Goal: Contribute content: Contribute content

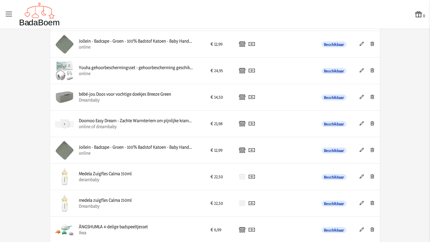
scroll to position [1213, 0]
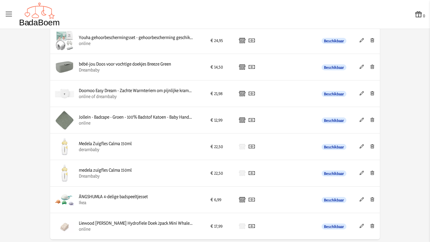
click at [369, 147] on icon at bounding box center [372, 146] width 6 height 4
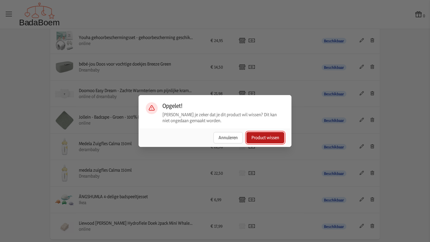
click at [274, 140] on button "Product wissen" at bounding box center [265, 137] width 38 height 11
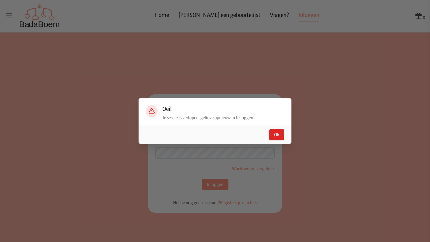
type input "[EMAIL_ADDRESS][DOMAIN_NAME]"
click at [276, 135] on button "Ok" at bounding box center [276, 134] width 15 height 11
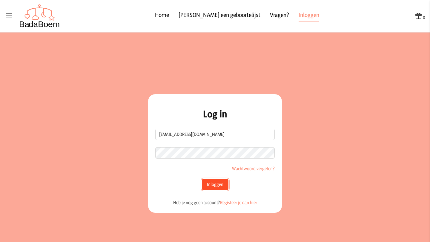
click at [216, 180] on button "Inloggen" at bounding box center [215, 184] width 27 height 11
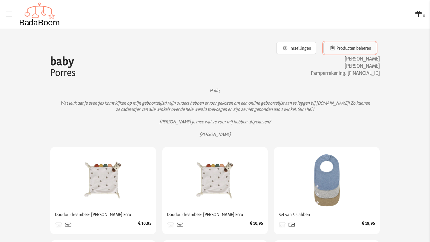
click at [340, 48] on button "Producten beheren" at bounding box center [349, 48] width 53 height 12
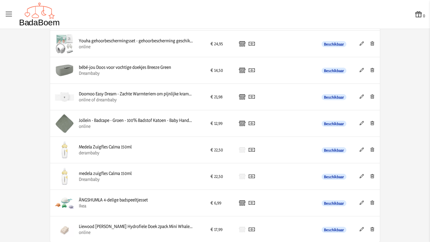
scroll to position [1213, 0]
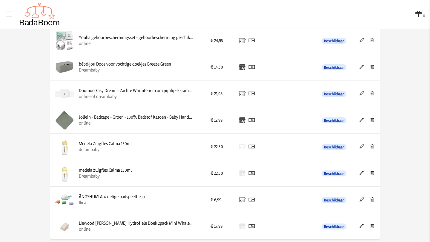
click at [369, 146] on icon at bounding box center [372, 146] width 6 height 4
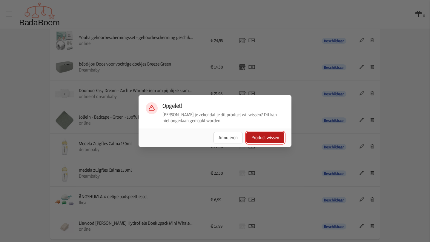
click at [274, 138] on button "Product wissen" at bounding box center [265, 137] width 38 height 11
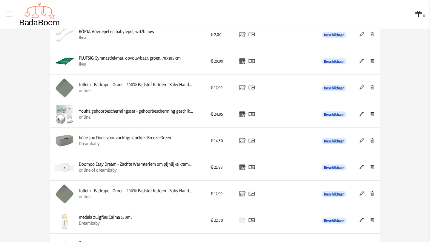
scroll to position [1186, 0]
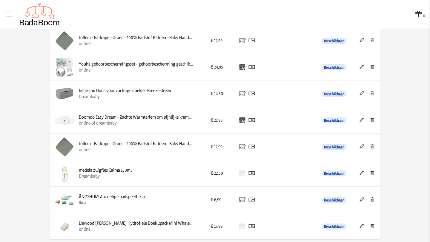
click at [370, 172] on icon at bounding box center [372, 173] width 6 height 4
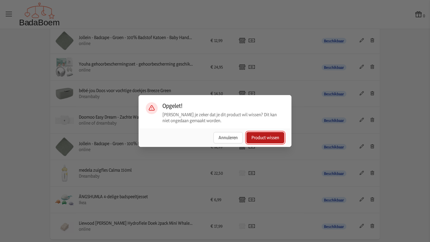
click at [269, 138] on button "Product wissen" at bounding box center [265, 137] width 38 height 11
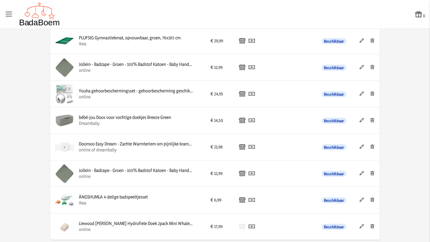
scroll to position [1160, 0]
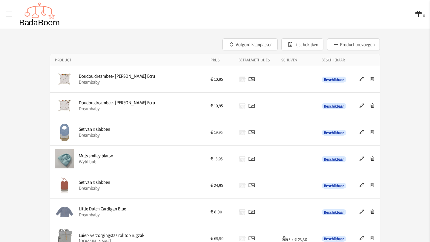
scroll to position [0, 0]
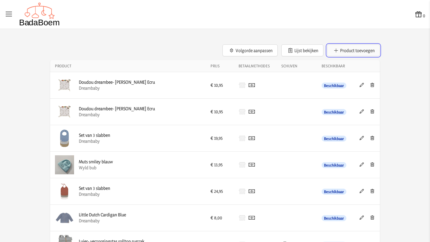
click at [360, 51] on button "Product toevoegen" at bounding box center [353, 50] width 53 height 12
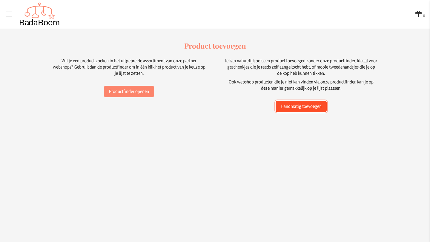
click at [313, 106] on button "Handmatig toevoegen" at bounding box center [300, 106] width 51 height 11
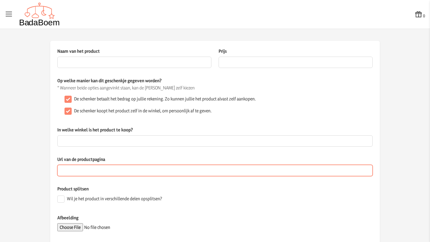
click at [98, 173] on input "Url van de productpagina" at bounding box center [214, 170] width 315 height 11
paste input "[URL][DOMAIN_NAME]"
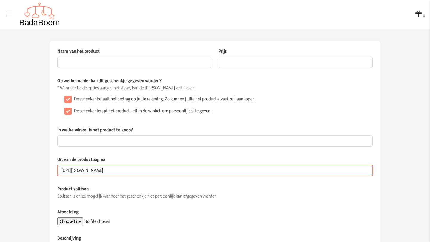
scroll to position [0, 92]
type input "[URL][DOMAIN_NAME]"
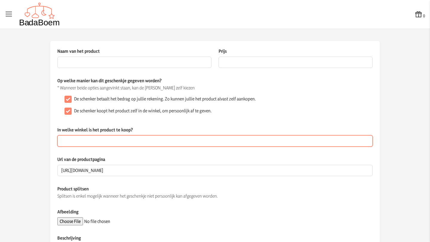
scroll to position [0, 0]
click at [127, 143] on input "In welke winkel is het product te koop?" at bounding box center [214, 140] width 315 height 11
type input "online"
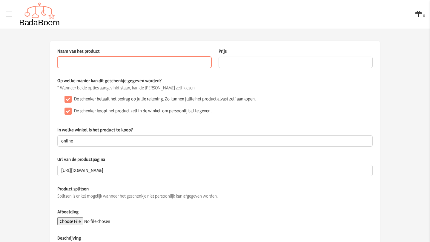
click at [72, 61] on input "Naam van het product" at bounding box center [134, 62] width 154 height 11
click at [59, 61] on input "[PERSON_NAME]" at bounding box center [134, 62] width 154 height 11
click at [101, 66] on input "[PERSON_NAME]" at bounding box center [134, 62] width 154 height 11
type input "[PERSON_NAME] glazen papflessen"
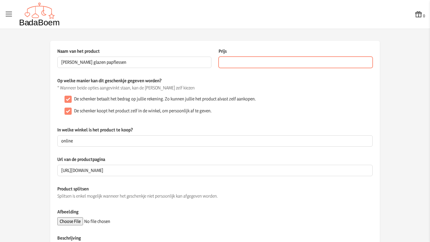
click at [230, 64] on input "Prijs" at bounding box center [295, 62] width 154 height 11
type input "41.99"
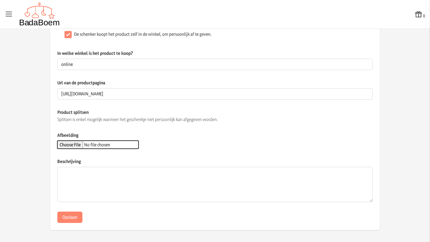
click at [72, 147] on input "Afbeelding" at bounding box center [97, 145] width 81 height 8
type input "C:\fakepath\[PERSON_NAME].jpg"
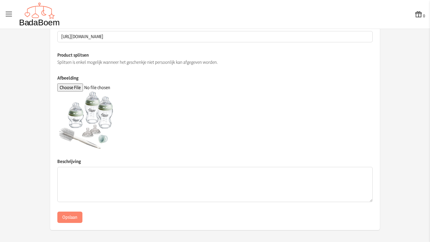
scroll to position [0, 0]
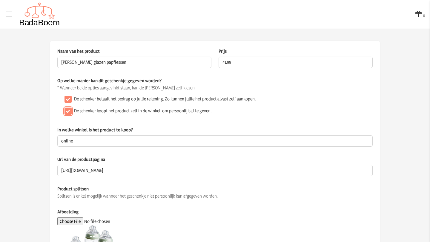
click at [66, 111] on input "De schenker koopt het product zelf in de winkel, om persoonlijk af te geven." at bounding box center [67, 111] width 7 height 7
checkbox input "false"
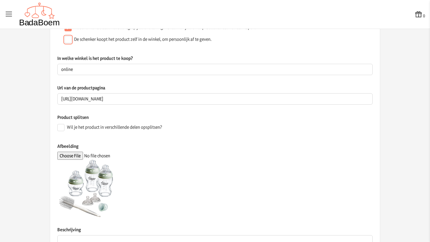
scroll to position [140, 0]
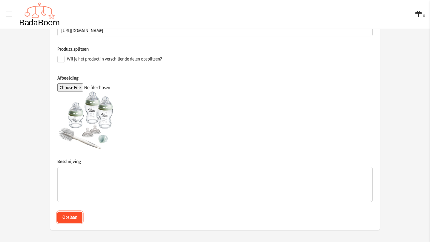
click at [71, 220] on button "Opslaan" at bounding box center [69, 217] width 25 height 11
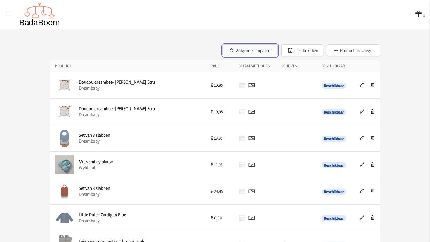
click at [248, 49] on button "Volgorde aanpassen" at bounding box center [249, 50] width 55 height 12
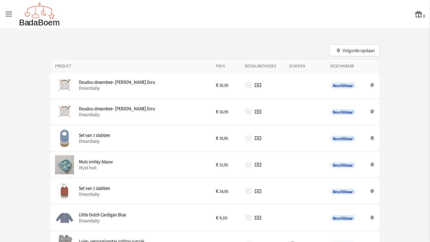
click at [370, 190] on icon at bounding box center [372, 191] width 6 height 4
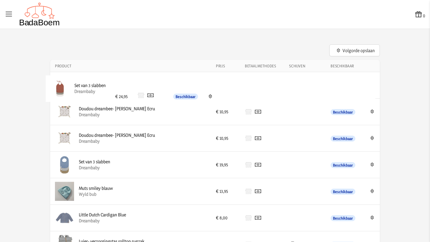
drag, startPoint x: 313, startPoint y: 191, endPoint x: 310, endPoint y: 89, distance: 102.9
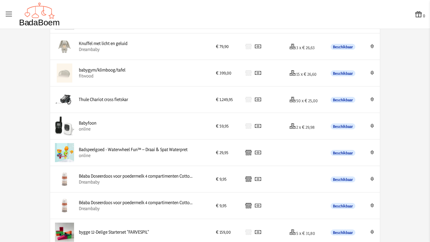
scroll to position [390, 0]
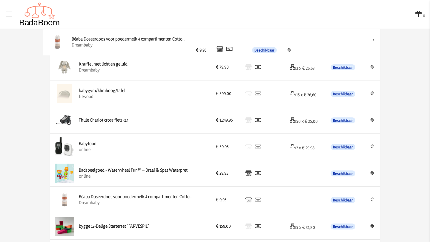
drag, startPoint x: 194, startPoint y: 179, endPoint x: 189, endPoint y: 48, distance: 131.0
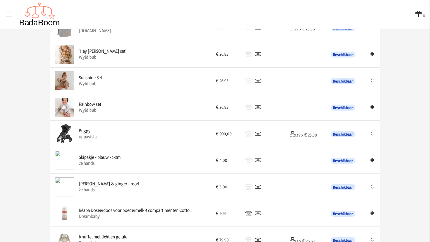
scroll to position [215, 0]
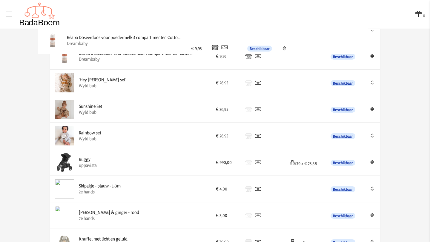
drag, startPoint x: 199, startPoint y: 220, endPoint x: 189, endPoint y: 45, distance: 175.1
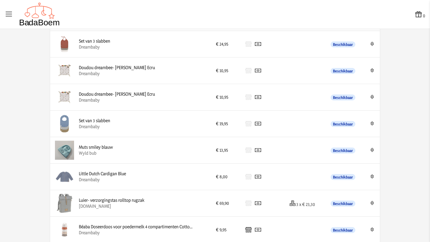
scroll to position [41, 0]
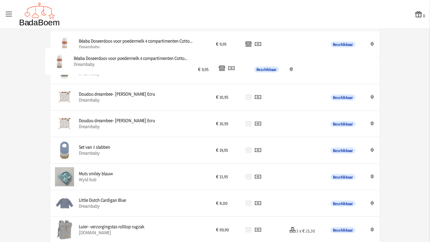
drag, startPoint x: 198, startPoint y: 223, endPoint x: 195, endPoint y: 55, distance: 168.3
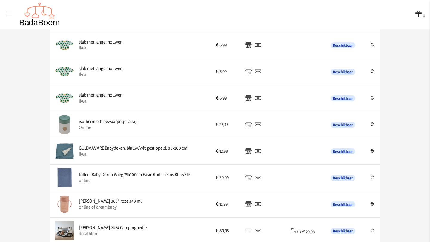
scroll to position [795, 0]
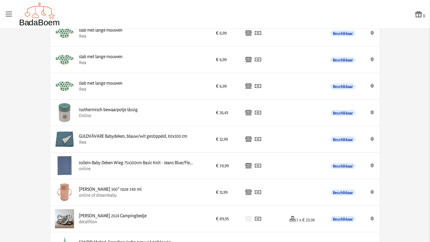
click at [164, 173] on div "Jollein Baby Deken Wieg 75x100cm Basic Knit - Jeans Blue/Fleece online" at bounding box center [130, 165] width 151 height 19
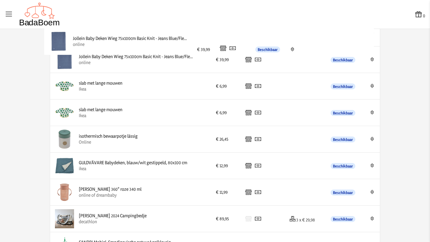
drag, startPoint x: 163, startPoint y: 174, endPoint x: 159, endPoint y: 49, distance: 124.7
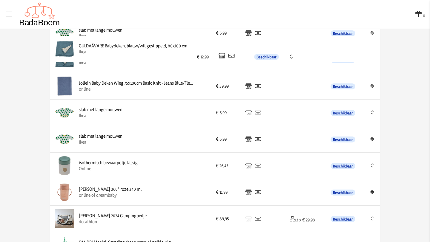
drag, startPoint x: 150, startPoint y: 170, endPoint x: 152, endPoint y: 53, distance: 116.9
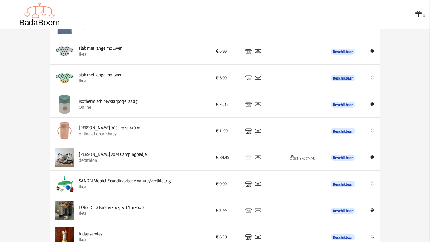
scroll to position [866, 0]
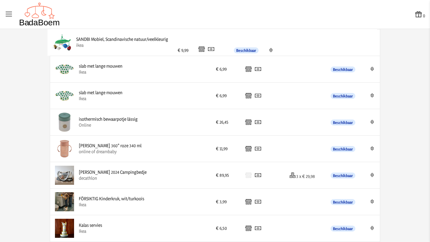
drag, startPoint x: 170, startPoint y: 183, endPoint x: 169, endPoint y: 50, distance: 132.7
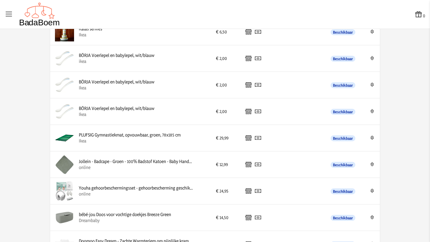
scroll to position [1116, 0]
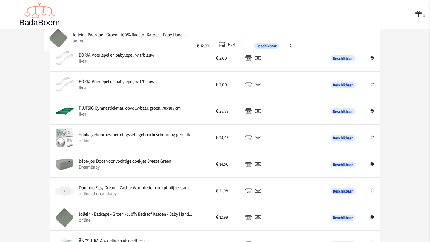
drag, startPoint x: 154, startPoint y: 115, endPoint x: 149, endPoint y: 42, distance: 73.5
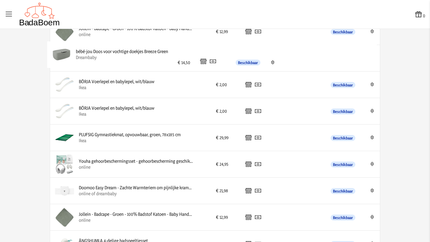
drag, startPoint x: 129, startPoint y: 169, endPoint x: 129, endPoint y: 59, distance: 109.8
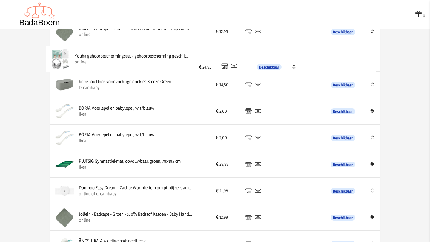
drag, startPoint x: 118, startPoint y: 167, endPoint x: 116, endPoint y: 61, distance: 106.5
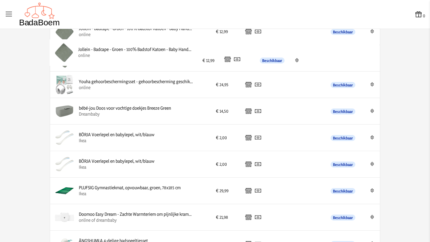
drag, startPoint x: 136, startPoint y: 226, endPoint x: 136, endPoint y: 60, distance: 166.7
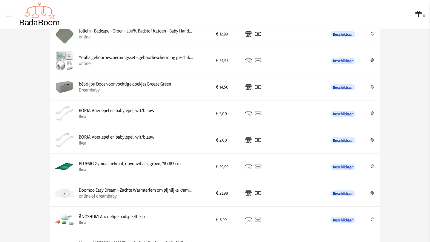
scroll to position [1140, 0]
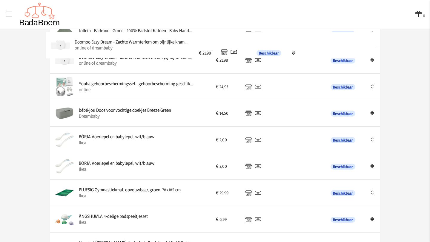
drag, startPoint x: 149, startPoint y: 199, endPoint x: 147, endPoint y: 51, distance: 148.0
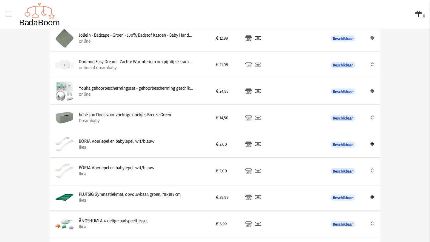
scroll to position [1186, 0]
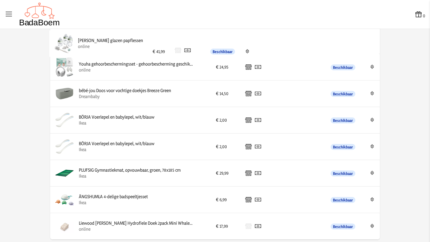
drag, startPoint x: 160, startPoint y: 226, endPoint x: 161, endPoint y: 44, distance: 182.8
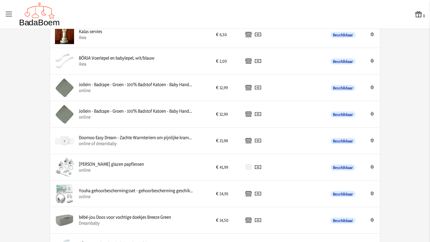
scroll to position [1059, 0]
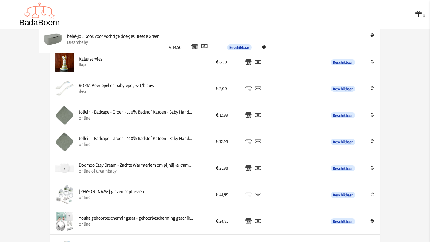
drag, startPoint x: 189, startPoint y: 220, endPoint x: 179, endPoint y: 38, distance: 181.9
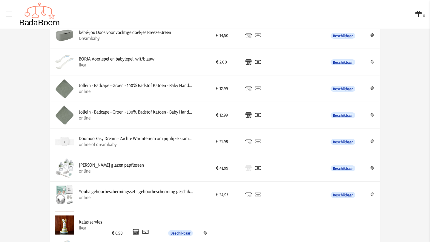
drag, startPoint x: 158, startPoint y: 60, endPoint x: 160, endPoint y: 224, distance: 163.5
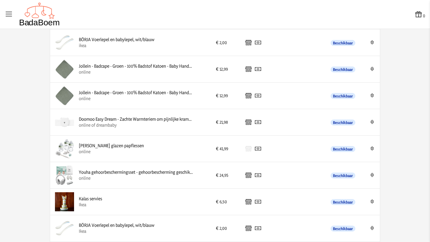
scroll to position [1046, 0]
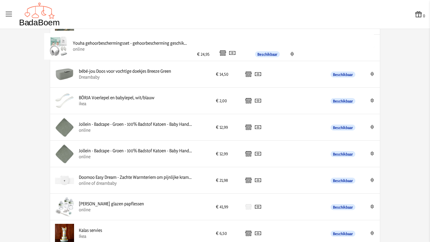
drag, startPoint x: 162, startPoint y: 215, endPoint x: 158, endPoint y: 55, distance: 160.5
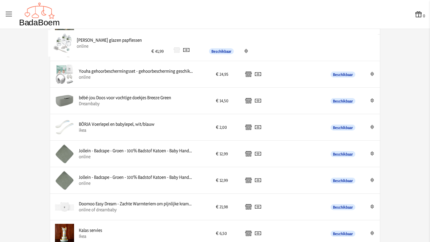
drag, startPoint x: 163, startPoint y: 207, endPoint x: 163, endPoint y: 43, distance: 164.1
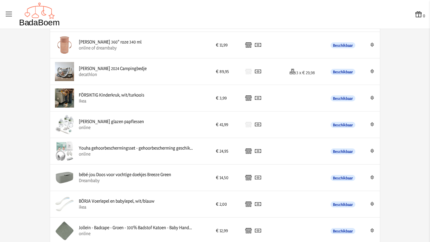
scroll to position [963, 0]
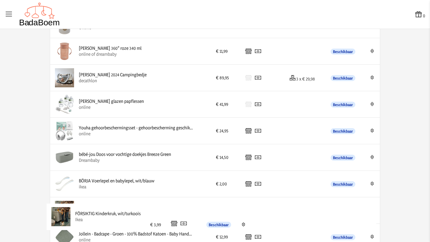
drag, startPoint x: 173, startPoint y: 104, endPoint x: 171, endPoint y: 215, distance: 111.3
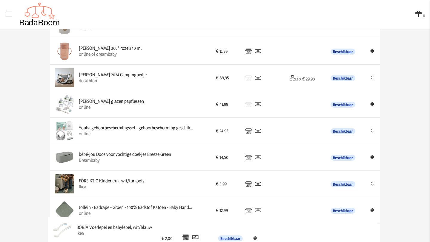
drag, startPoint x: 171, startPoint y: 180, endPoint x: 171, endPoint y: 227, distance: 46.8
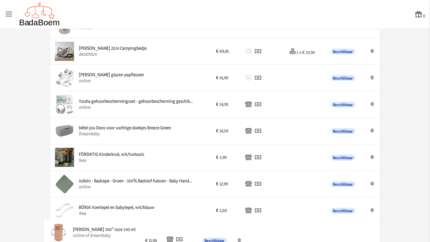
drag, startPoint x: 157, startPoint y: 56, endPoint x: 153, endPoint y: 238, distance: 182.0
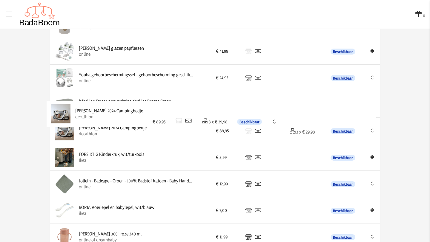
drag, startPoint x: 169, startPoint y: 55, endPoint x: 168, endPoint y: 118, distance: 63.0
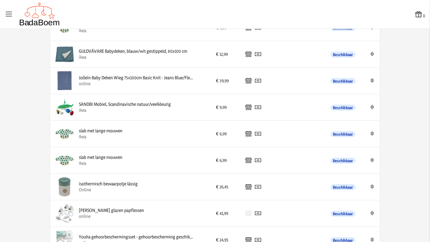
scroll to position [798, 0]
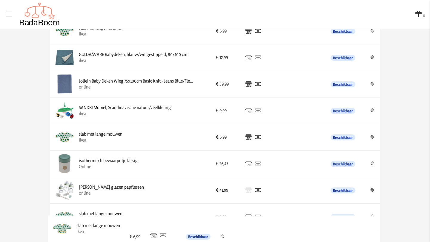
drag, startPoint x: 154, startPoint y: 138, endPoint x: 153, endPoint y: 230, distance: 91.9
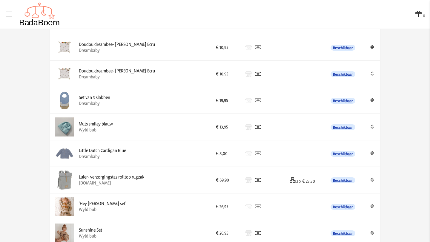
scroll to position [126, 0]
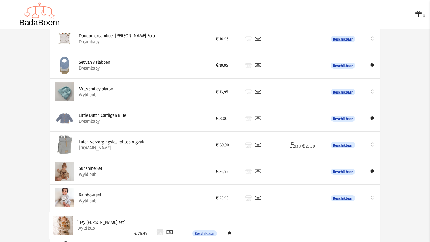
drag, startPoint x: 132, startPoint y: 172, endPoint x: 133, endPoint y: 226, distance: 54.3
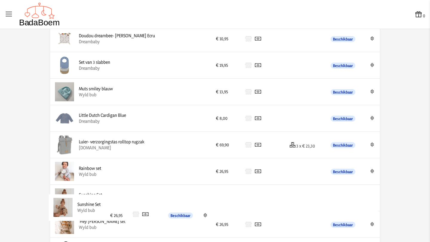
drag, startPoint x: 127, startPoint y: 172, endPoint x: 128, endPoint y: 208, distance: 36.4
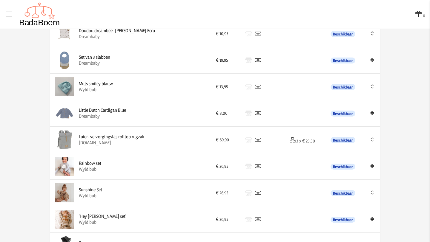
scroll to position [127, 0]
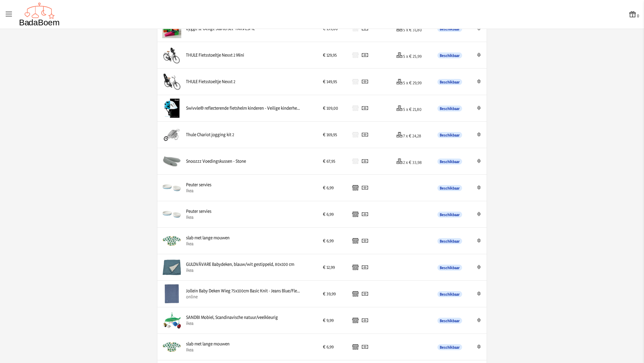
scroll to position [760, 0]
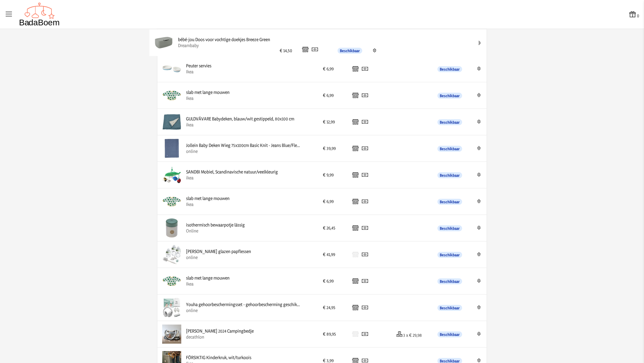
drag, startPoint x: 235, startPoint y: 309, endPoint x: 230, endPoint y: 47, distance: 261.9
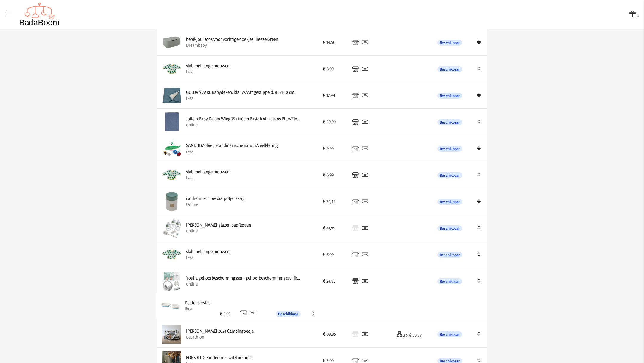
drag, startPoint x: 221, startPoint y: 63, endPoint x: 222, endPoint y: 303, distance: 240.4
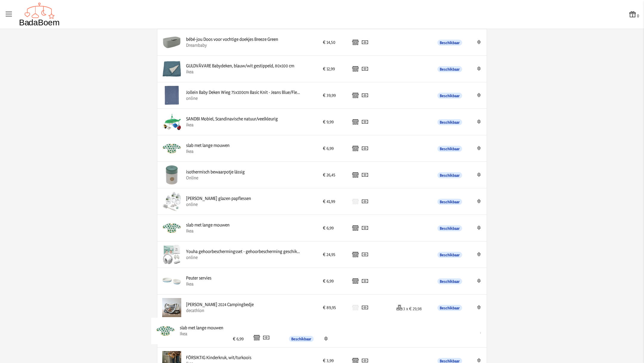
drag, startPoint x: 231, startPoint y: 72, endPoint x: 229, endPoint y: 333, distance: 261.0
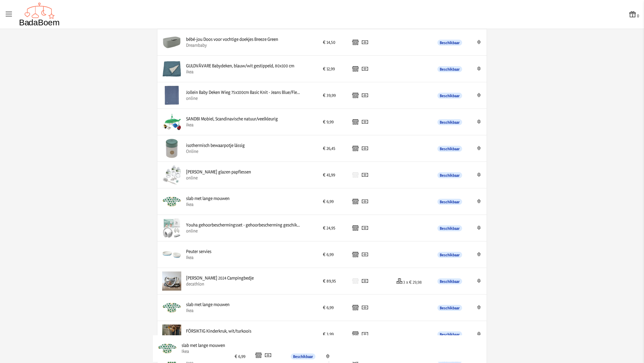
drag, startPoint x: 261, startPoint y: 151, endPoint x: 260, endPoint y: 350, distance: 199.0
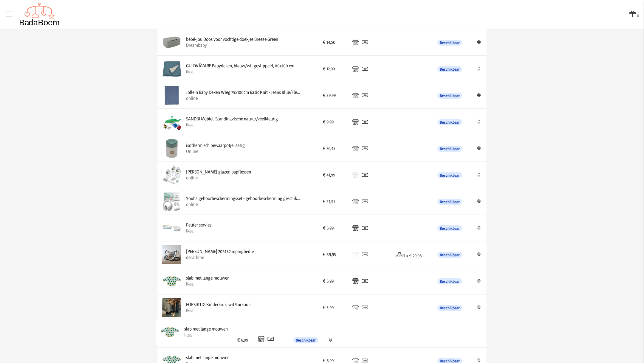
drag, startPoint x: 258, startPoint y: 202, endPoint x: 259, endPoint y: 336, distance: 133.6
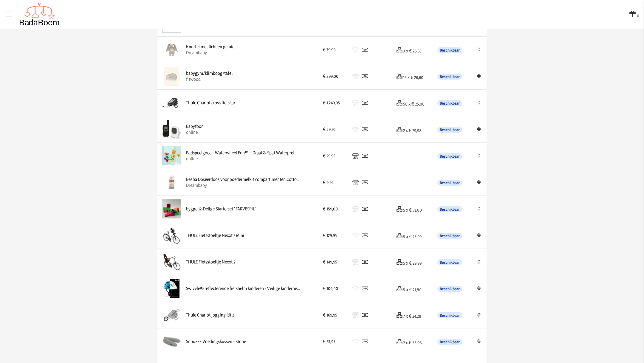
scroll to position [356, 0]
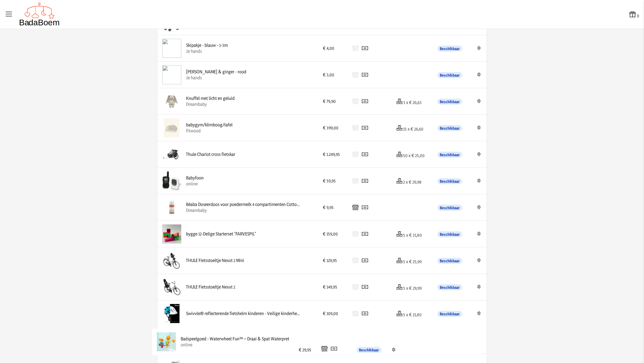
drag, startPoint x: 286, startPoint y: 212, endPoint x: 285, endPoint y: 348, distance: 136.0
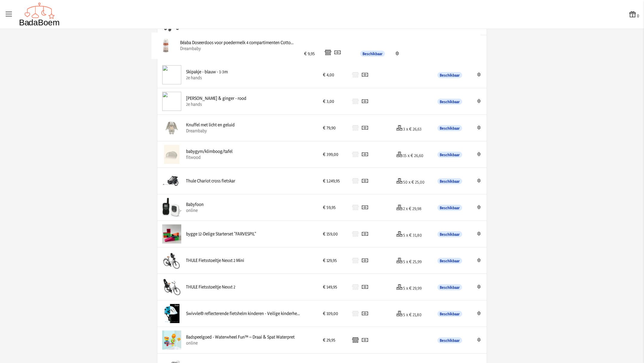
drag, startPoint x: 271, startPoint y: 214, endPoint x: 268, endPoint y: 54, distance: 160.2
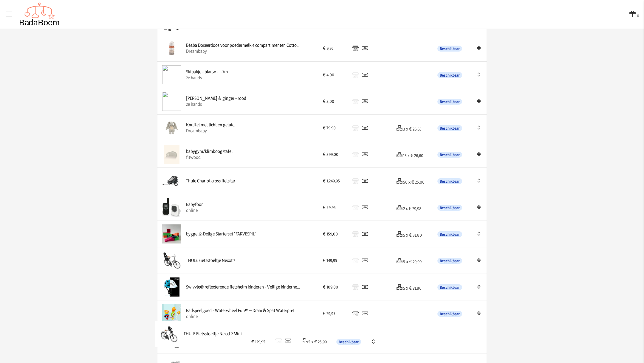
drag, startPoint x: 271, startPoint y: 262, endPoint x: 272, endPoint y: 337, distance: 75.5
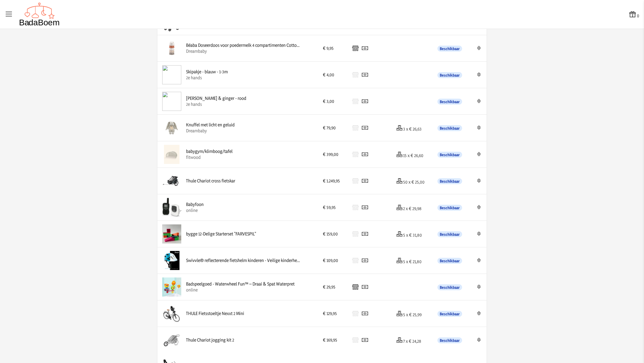
drag, startPoint x: 270, startPoint y: 253, endPoint x: 273, endPoint y: 362, distance: 109.2
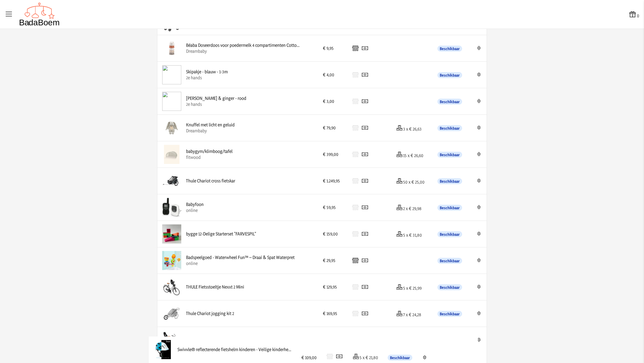
drag, startPoint x: 294, startPoint y: 266, endPoint x: 290, endPoint y: 357, distance: 91.4
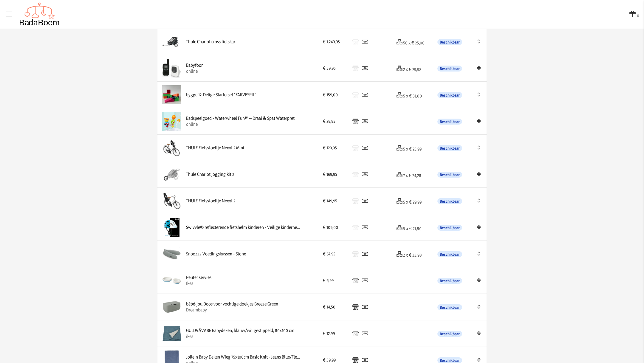
scroll to position [504, 0]
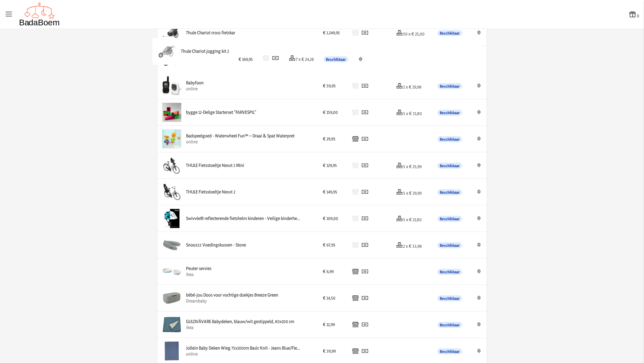
drag, startPoint x: 260, startPoint y: 165, endPoint x: 258, endPoint y: 53, distance: 111.9
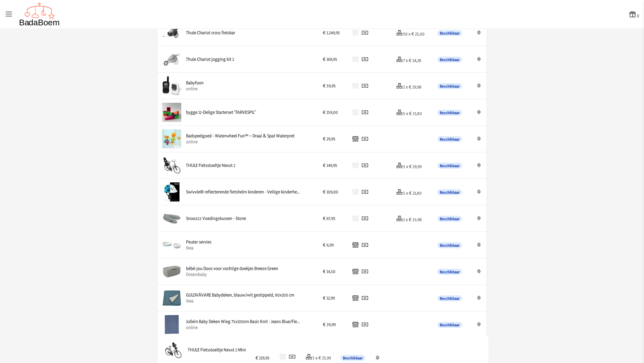
drag, startPoint x: 264, startPoint y: 168, endPoint x: 269, endPoint y: 355, distance: 187.1
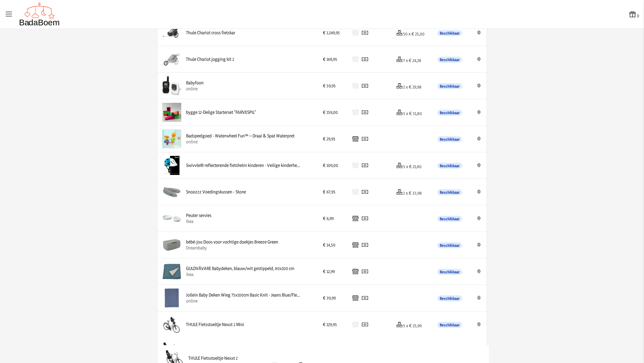
drag, startPoint x: 252, startPoint y: 160, endPoint x: 258, endPoint y: 355, distance: 195.5
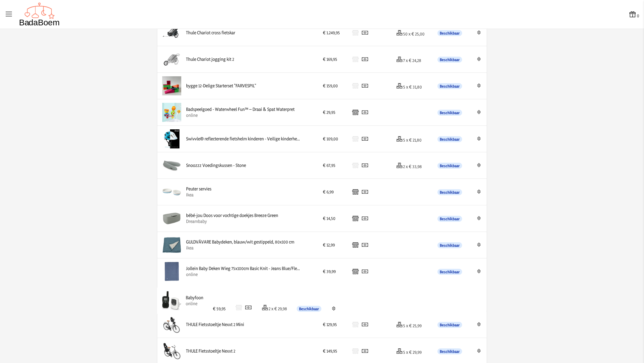
drag, startPoint x: 255, startPoint y: 85, endPoint x: 258, endPoint y: 302, distance: 217.2
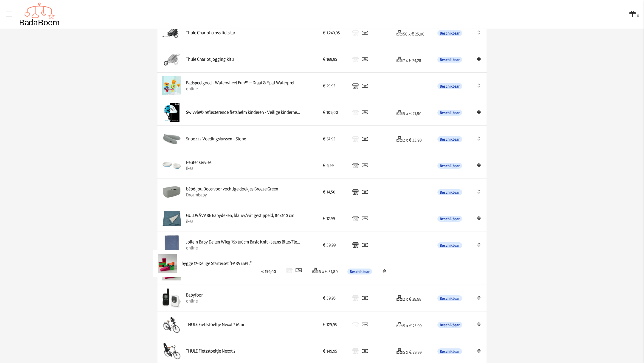
drag, startPoint x: 271, startPoint y: 85, endPoint x: 271, endPoint y: 265, distance: 180.2
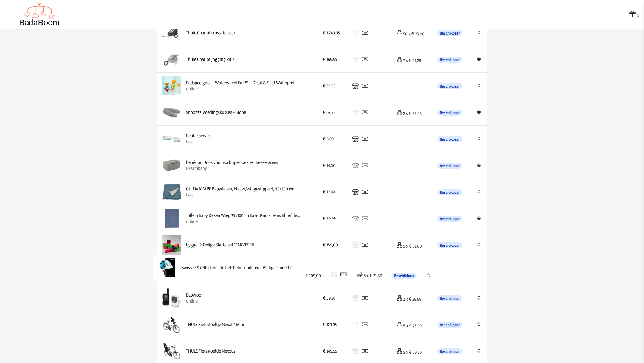
drag, startPoint x: 295, startPoint y: 115, endPoint x: 294, endPoint y: 273, distance: 157.5
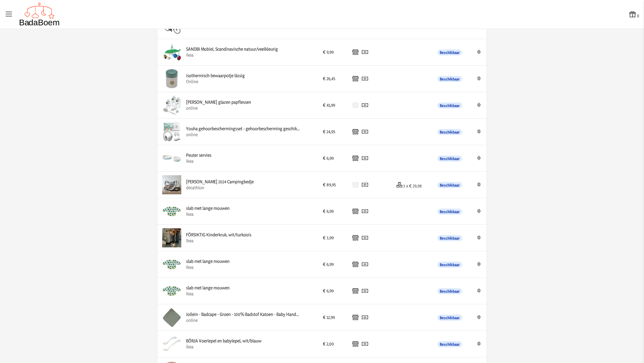
scroll to position [898, 0]
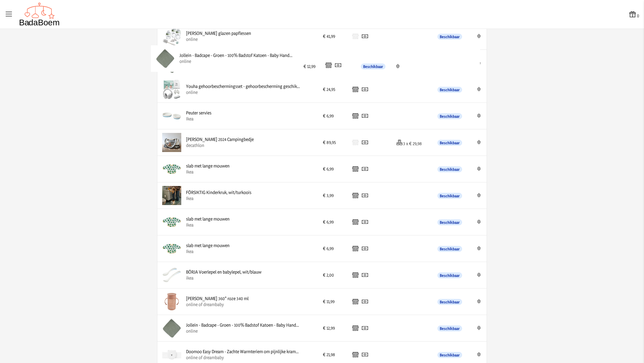
drag, startPoint x: 252, startPoint y: 249, endPoint x: 249, endPoint y: 64, distance: 185.6
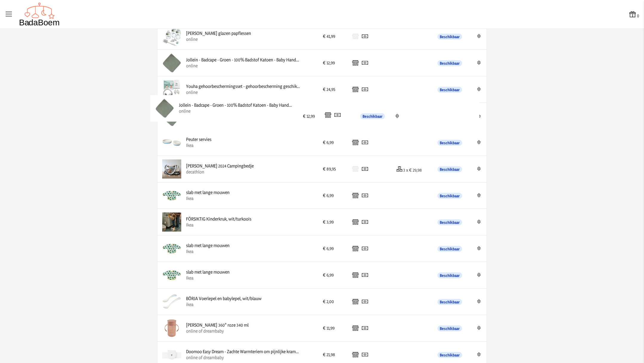
drag, startPoint x: 230, startPoint y: 329, endPoint x: 226, endPoint y: 113, distance: 216.3
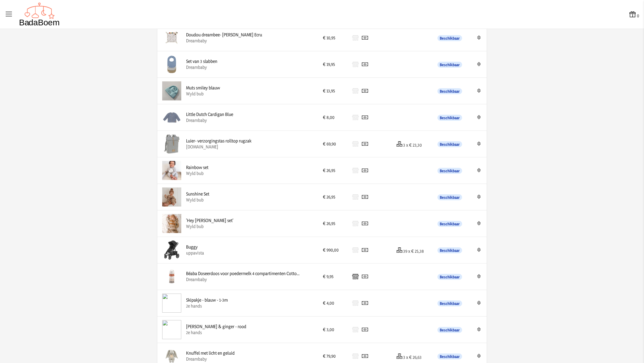
scroll to position [338, 0]
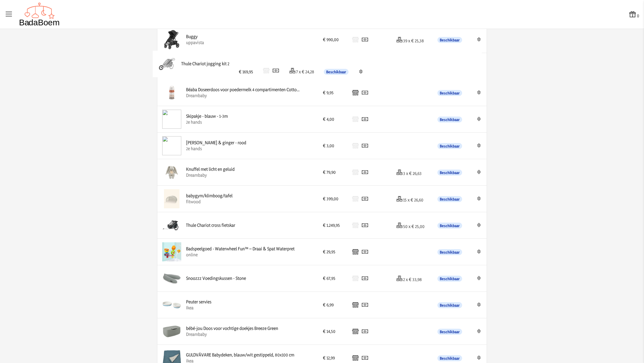
drag, startPoint x: 254, startPoint y: 223, endPoint x: 253, endPoint y: 63, distance: 159.9
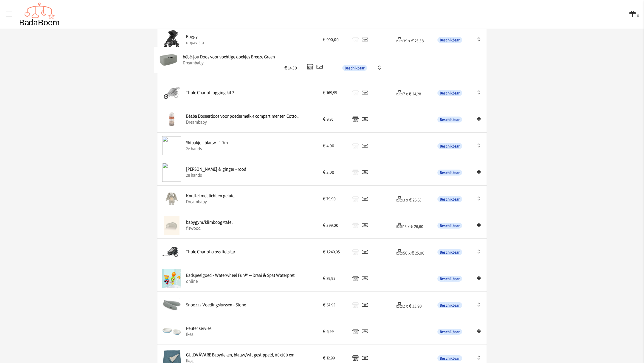
drag, startPoint x: 259, startPoint y: 335, endPoint x: 259, endPoint y: 68, distance: 267.3
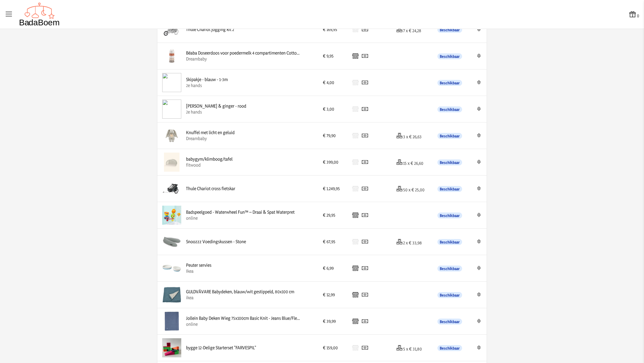
scroll to position [449, 0]
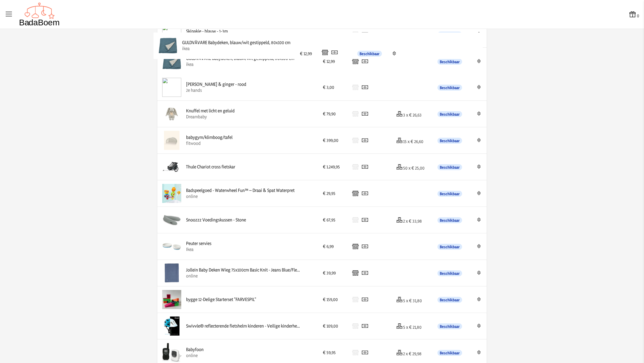
drag, startPoint x: 258, startPoint y: 249, endPoint x: 257, endPoint y: 50, distance: 198.7
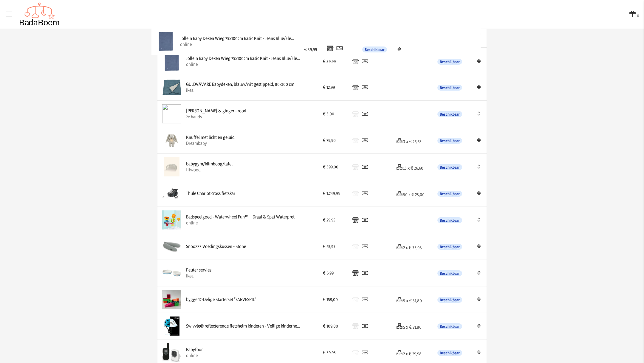
drag, startPoint x: 252, startPoint y: 276, endPoint x: 249, endPoint y: 47, distance: 229.4
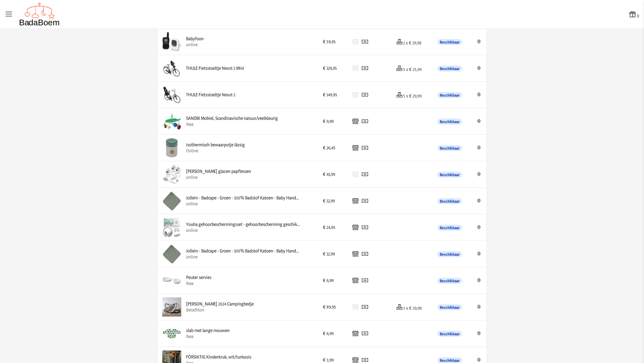
scroll to position [760, 0]
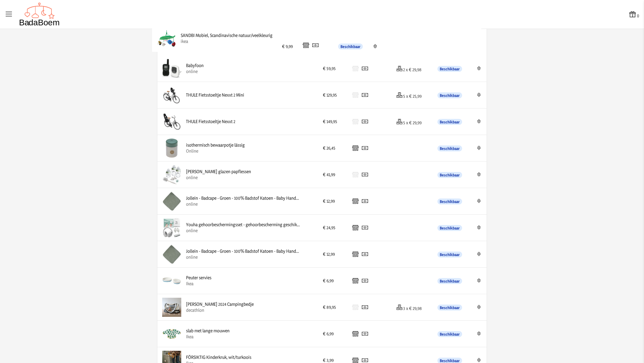
drag, startPoint x: 250, startPoint y: 127, endPoint x: 248, endPoint y: 47, distance: 80.3
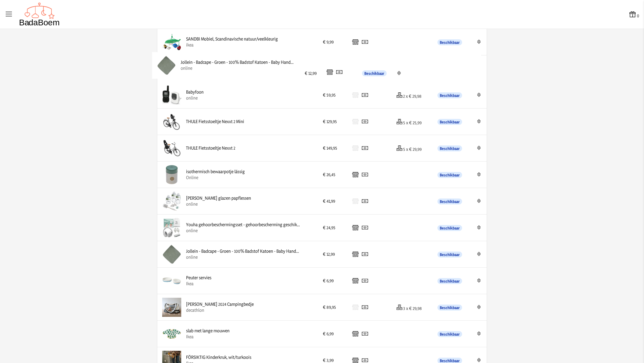
drag, startPoint x: 230, startPoint y: 203, endPoint x: 228, endPoint y: 69, distance: 133.0
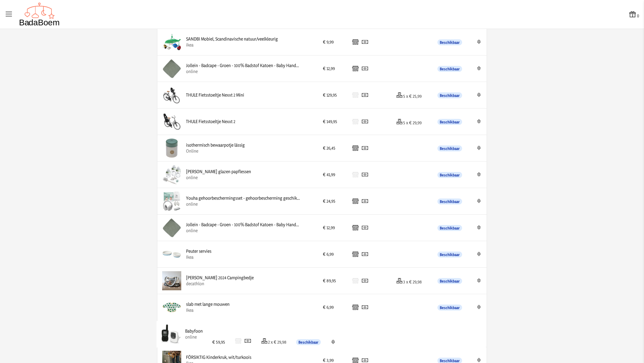
drag, startPoint x: 248, startPoint y: 98, endPoint x: 250, endPoint y: 340, distance: 241.9
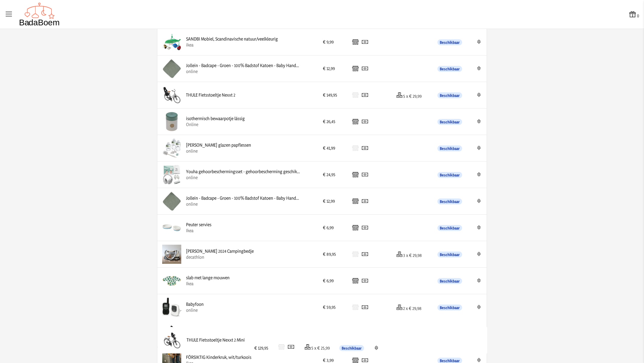
drag, startPoint x: 215, startPoint y: 94, endPoint x: 219, endPoint y: 342, distance: 247.9
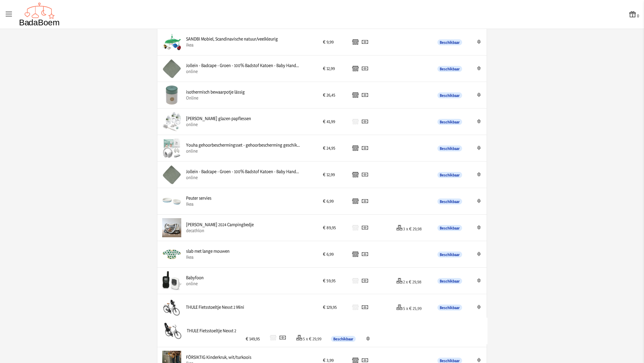
drag, startPoint x: 227, startPoint y: 94, endPoint x: 231, endPoint y: 333, distance: 238.7
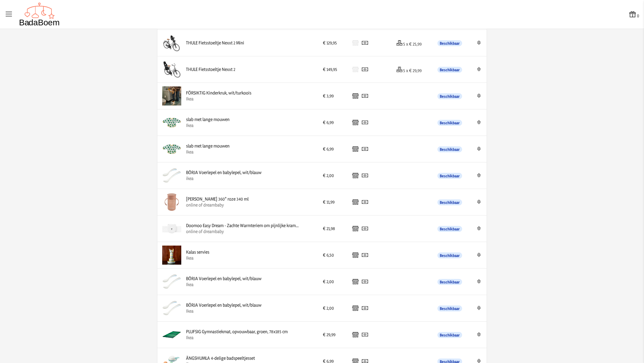
scroll to position [1035, 0]
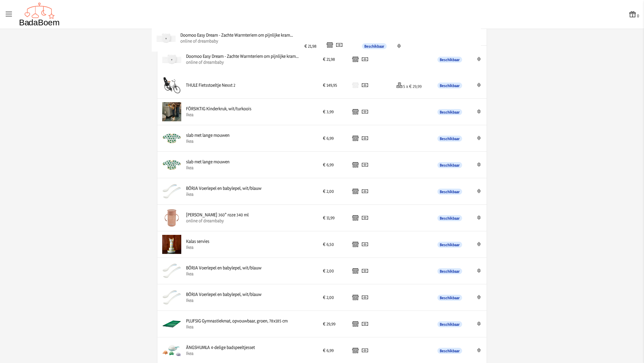
drag, startPoint x: 252, startPoint y: 220, endPoint x: 250, endPoint y: 44, distance: 176.0
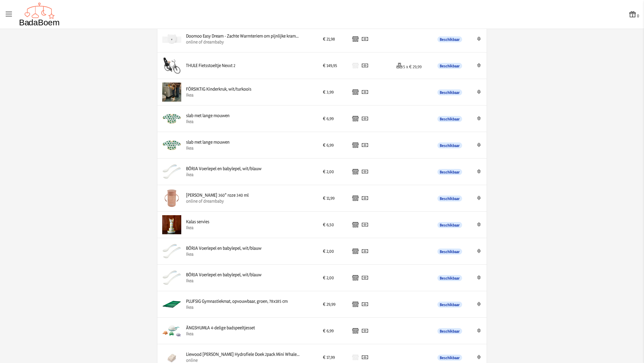
scroll to position [1061, 0]
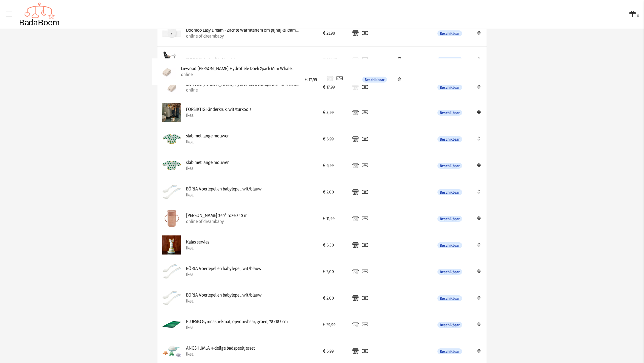
drag, startPoint x: 289, startPoint y: 350, endPoint x: 288, endPoint y: 74, distance: 275.9
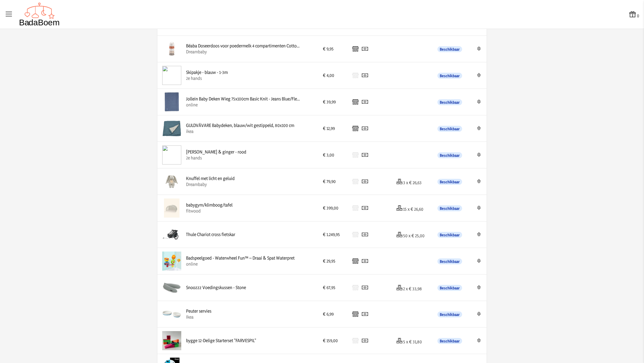
scroll to position [555, 0]
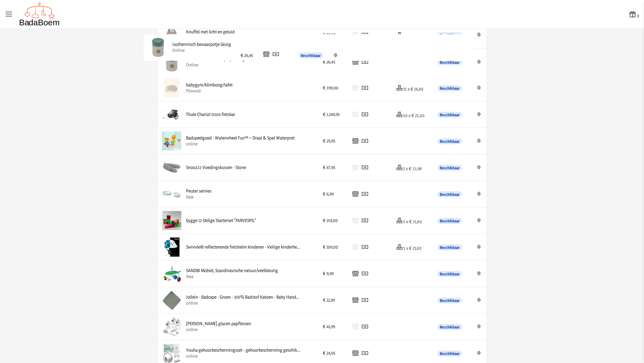
drag, startPoint x: 253, startPoint y: 296, endPoint x: 242, endPoint y: 46, distance: 250.5
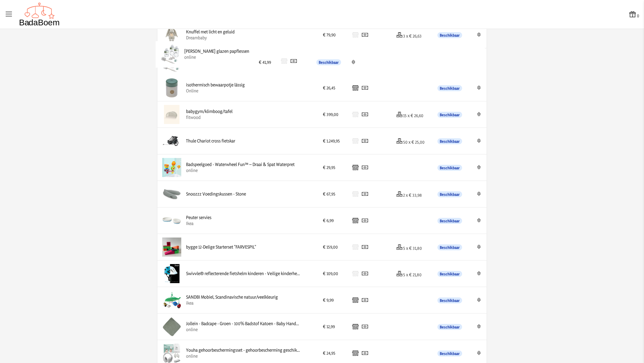
drag, startPoint x: 265, startPoint y: 321, endPoint x: 267, endPoint y: 53, distance: 267.9
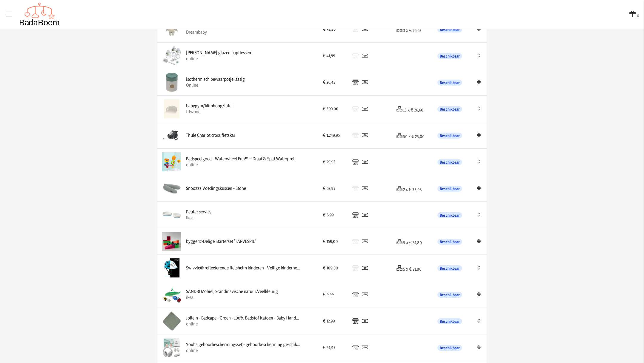
scroll to position [561, 0]
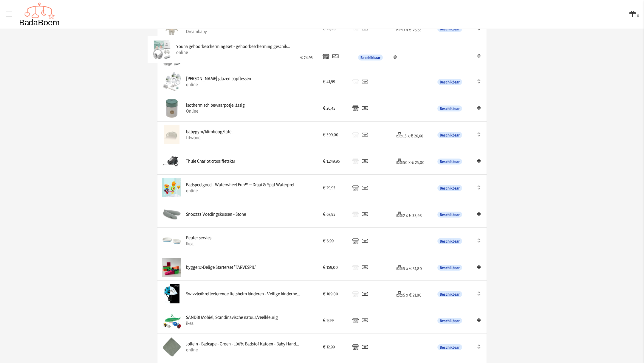
drag, startPoint x: 272, startPoint y: 348, endPoint x: 265, endPoint y: 53, distance: 295.1
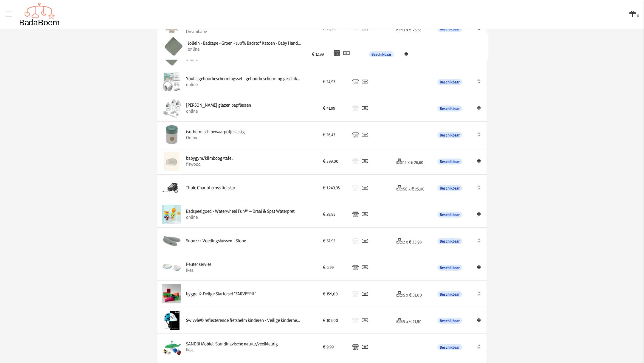
drag, startPoint x: 259, startPoint y: 351, endPoint x: 264, endPoint y: 53, distance: 298.3
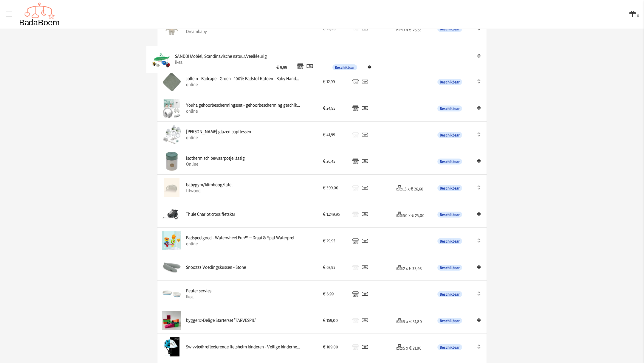
drag, startPoint x: 283, startPoint y: 350, endPoint x: 275, endPoint y: 65, distance: 285.6
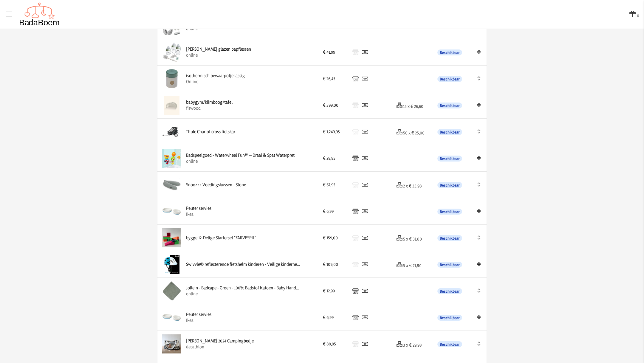
scroll to position [651, 0]
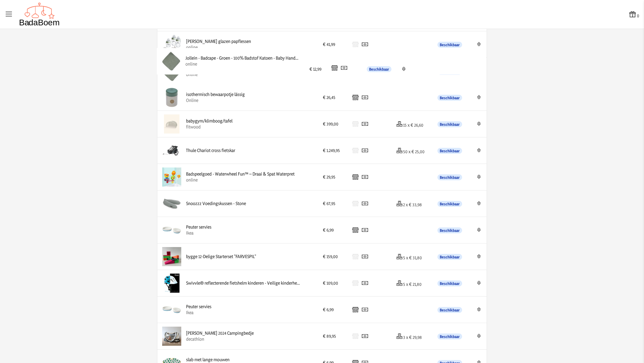
drag, startPoint x: 259, startPoint y: 287, endPoint x: 261, endPoint y: 68, distance: 219.2
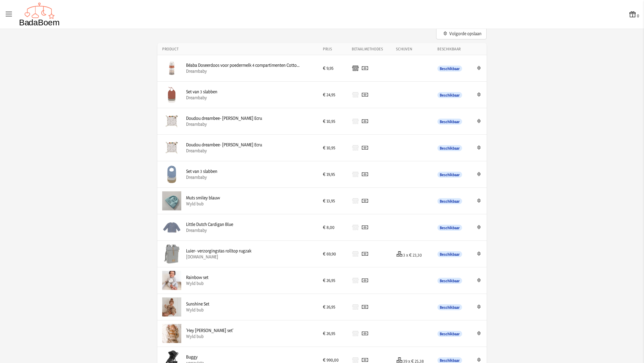
scroll to position [0, 0]
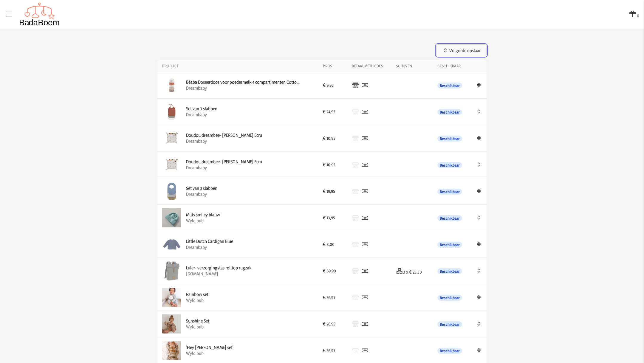
click at [429, 47] on button "Volgorde opslaan" at bounding box center [461, 50] width 50 height 12
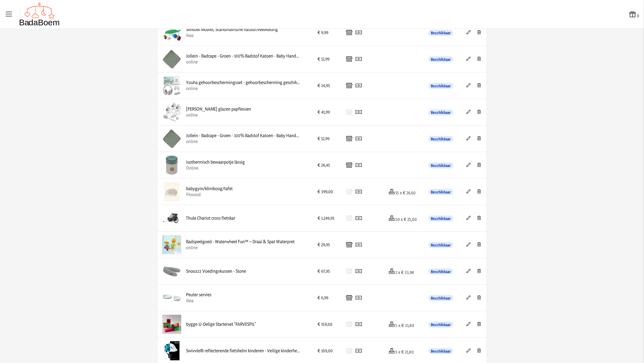
scroll to position [597, 0]
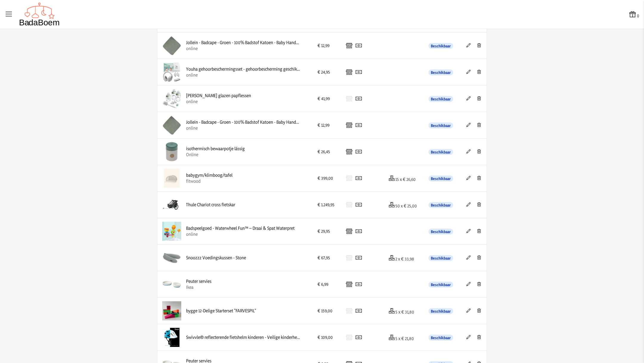
click at [429, 203] on icon at bounding box center [479, 205] width 6 height 4
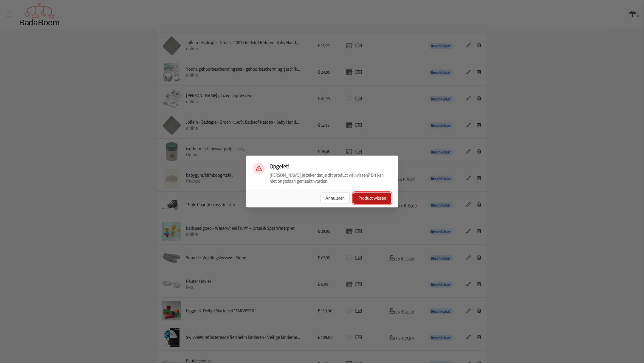
click at [381, 199] on button "Product wissen" at bounding box center [372, 198] width 38 height 11
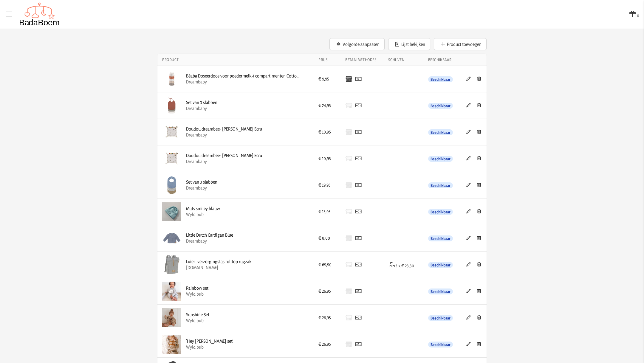
scroll to position [0, 0]
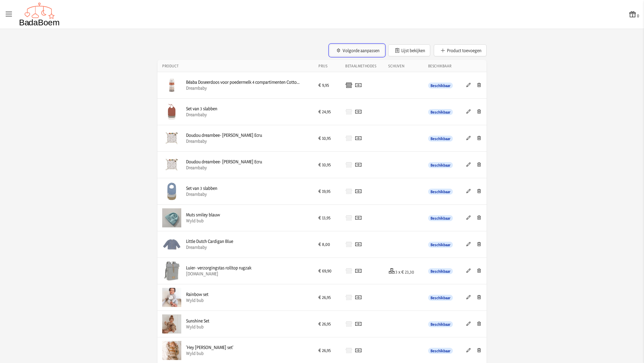
click at [358, 52] on button "Volgorde aanpassen" at bounding box center [357, 50] width 55 height 12
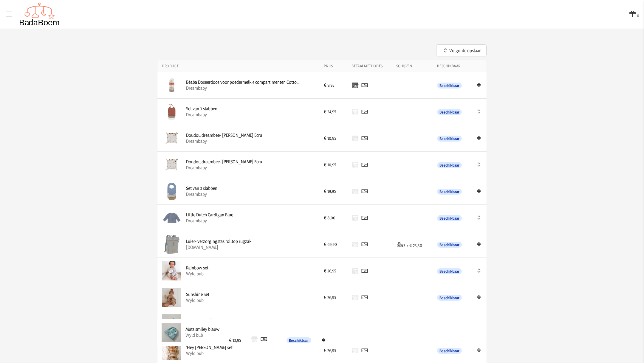
drag, startPoint x: 261, startPoint y: 217, endPoint x: 264, endPoint y: 331, distance: 114.0
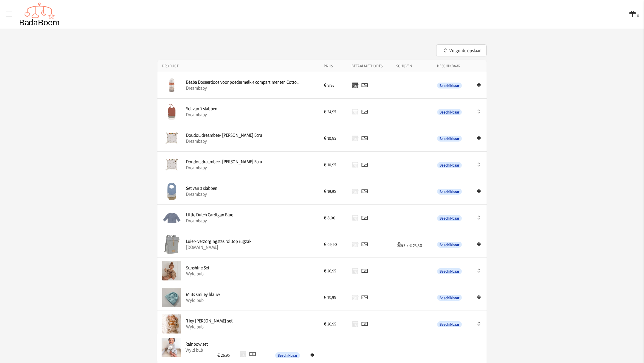
drag, startPoint x: 250, startPoint y: 274, endPoint x: 253, endPoint y: 350, distance: 76.1
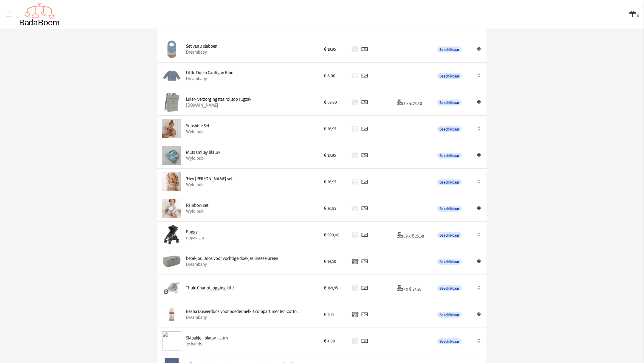
scroll to position [142, 0]
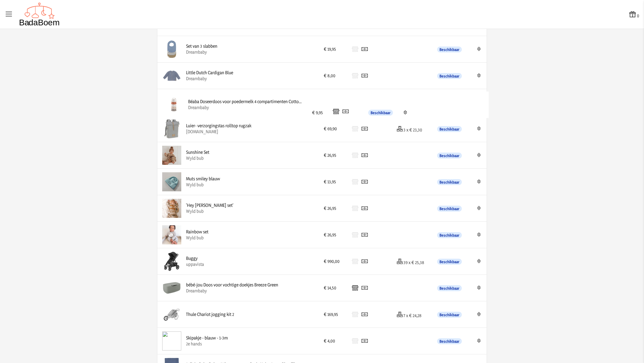
drag, startPoint x: 250, startPoint y: 318, endPoint x: 254, endPoint y: 108, distance: 210.0
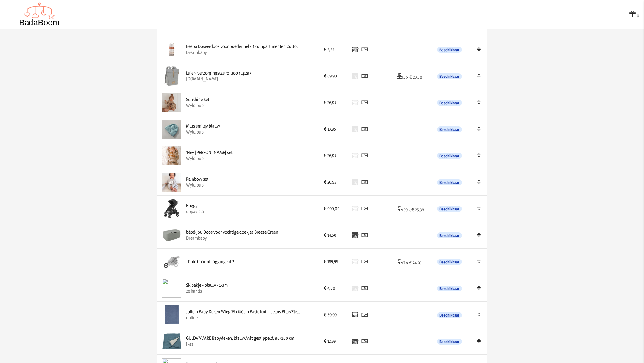
scroll to position [195, 0]
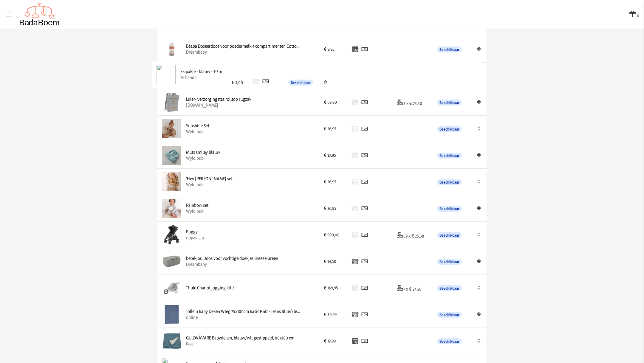
drag, startPoint x: 268, startPoint y: 283, endPoint x: 266, endPoint y: 71, distance: 212.1
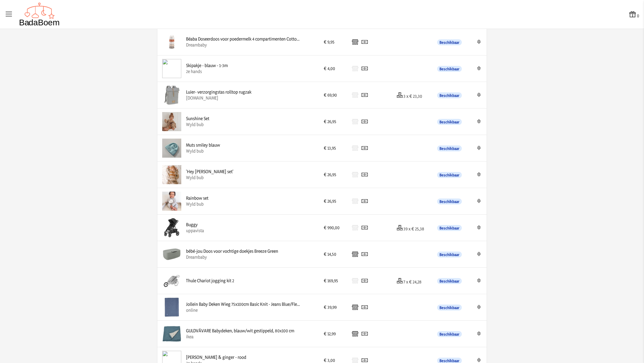
scroll to position [209, 0]
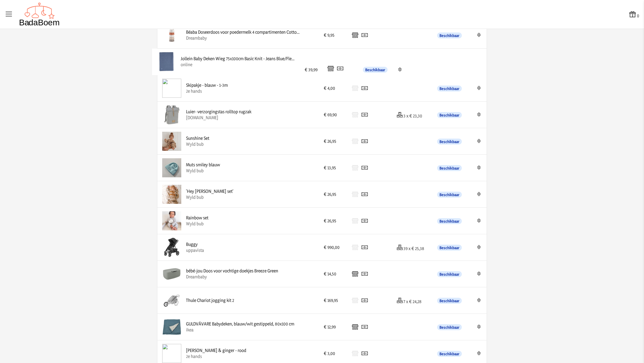
drag, startPoint x: 267, startPoint y: 304, endPoint x: 265, endPoint y: 67, distance: 237.1
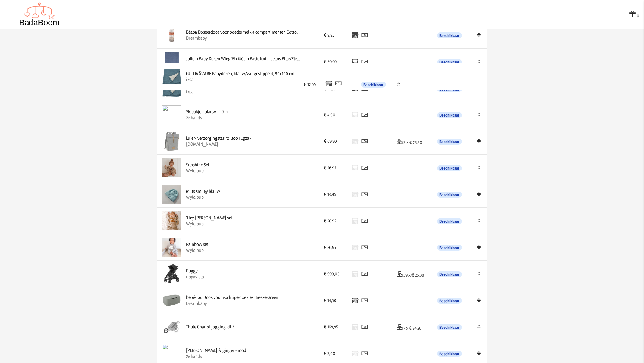
drag, startPoint x: 251, startPoint y: 328, endPoint x: 254, endPoint y: 80, distance: 248.8
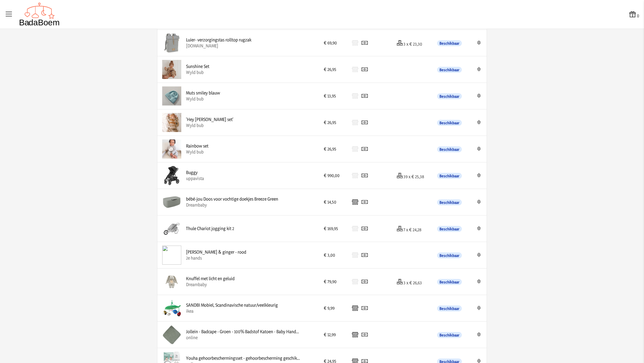
scroll to position [309, 0]
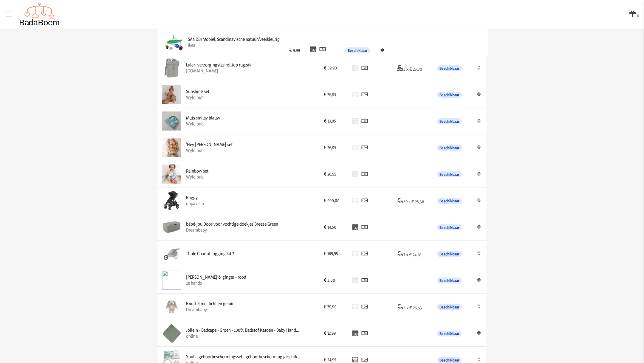
drag, startPoint x: 249, startPoint y: 313, endPoint x: 254, endPoint y: 51, distance: 262.5
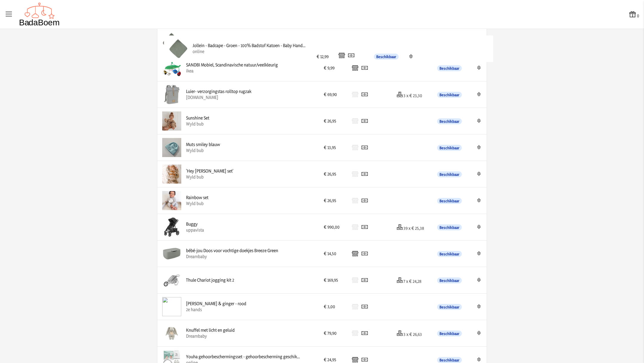
drag, startPoint x: 248, startPoint y: 335, endPoint x: 257, endPoint y: 52, distance: 282.9
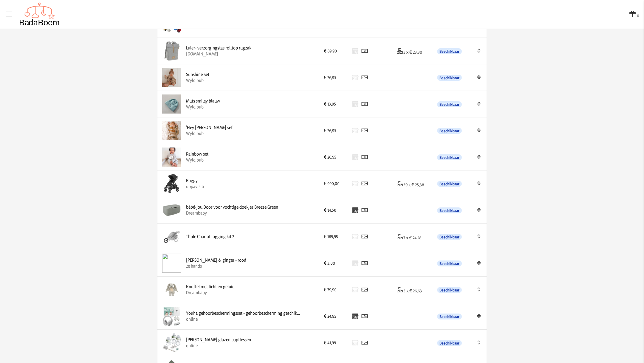
scroll to position [404, 0]
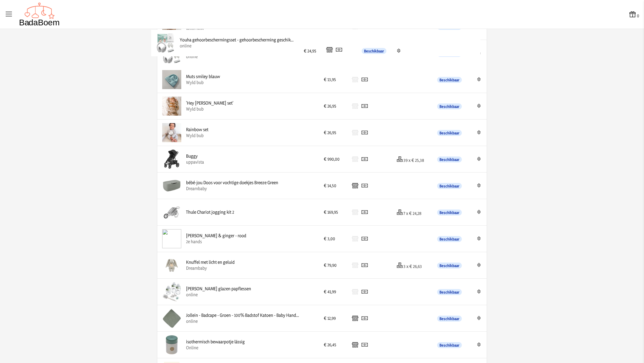
drag, startPoint x: 266, startPoint y: 269, endPoint x: 263, endPoint y: 49, distance: 220.1
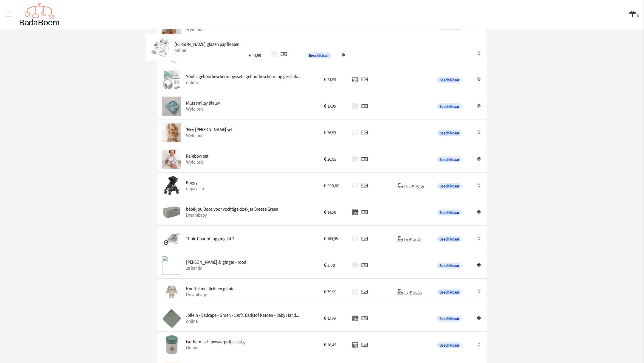
drag, startPoint x: 241, startPoint y: 302, endPoint x: 233, endPoint y: 60, distance: 242.3
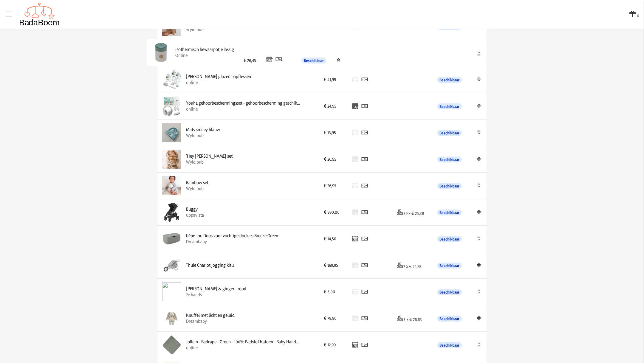
drag, startPoint x: 249, startPoint y: 350, endPoint x: 241, endPoint y: 60, distance: 290.3
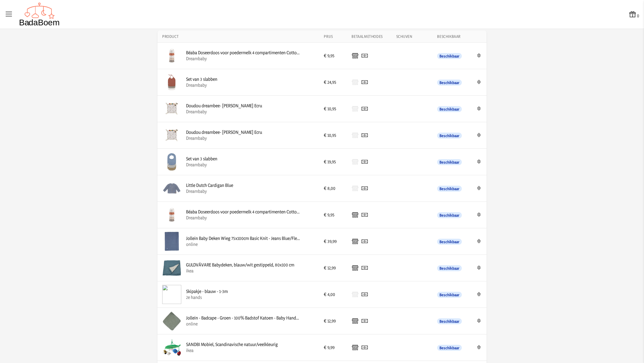
scroll to position [0, 0]
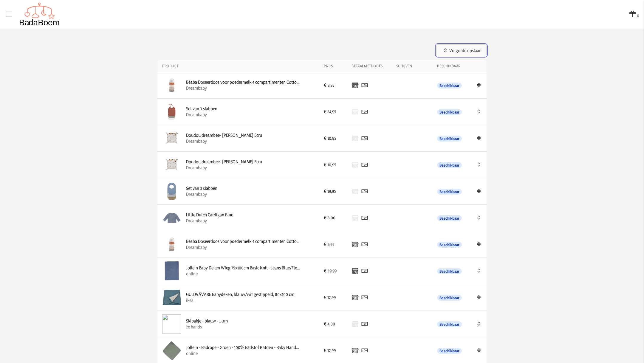
click at [429, 53] on button "Volgorde opslaan" at bounding box center [461, 50] width 50 height 12
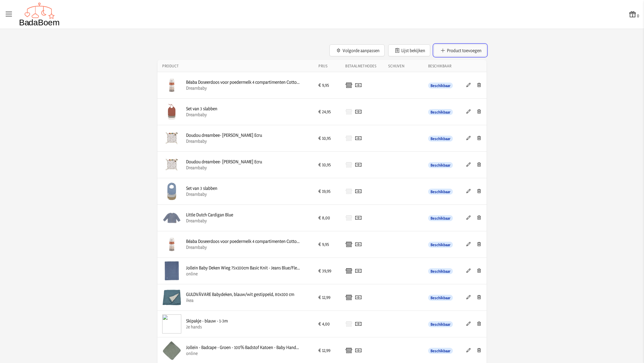
click at [429, 52] on button "Product toevoegen" at bounding box center [460, 50] width 53 height 12
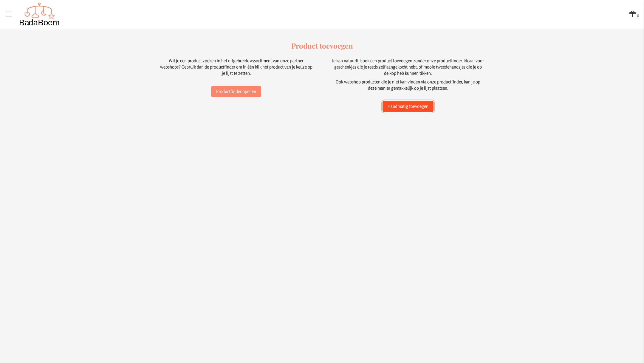
click at [406, 109] on button "Handmatig toevoegen" at bounding box center [408, 106] width 51 height 11
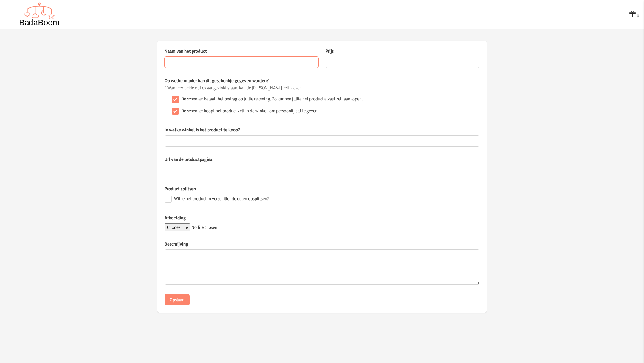
click at [241, 63] on input "Naam van het product" at bounding box center [242, 62] width 154 height 11
type input "herbruikbare vochtige doekjes- starterset"
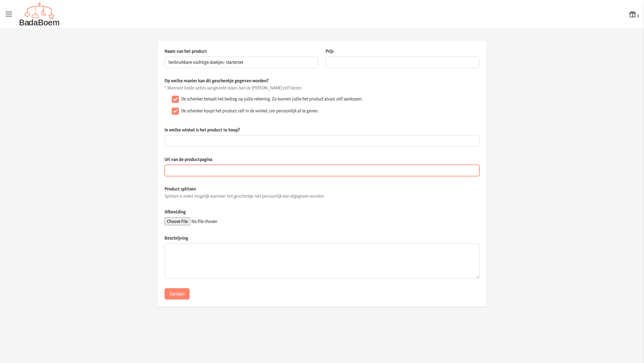
click at [211, 166] on input "Url van de productpagina" at bounding box center [322, 170] width 315 height 11
paste input "[URL][DOMAIN_NAME]"
type input "[URL][DOMAIN_NAME]"
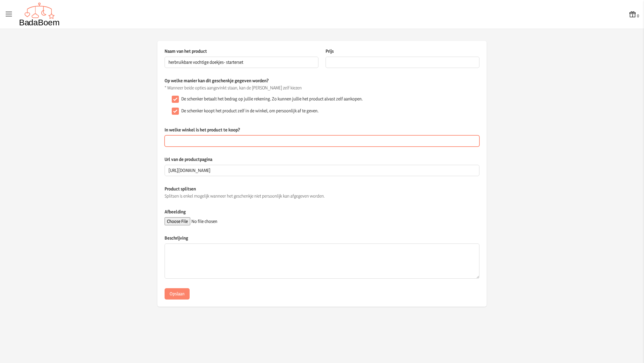
scroll to position [0, 0]
click at [246, 139] on input "In welke winkel is het product te koop?" at bounding box center [322, 140] width 315 height 11
type input "derambaby"
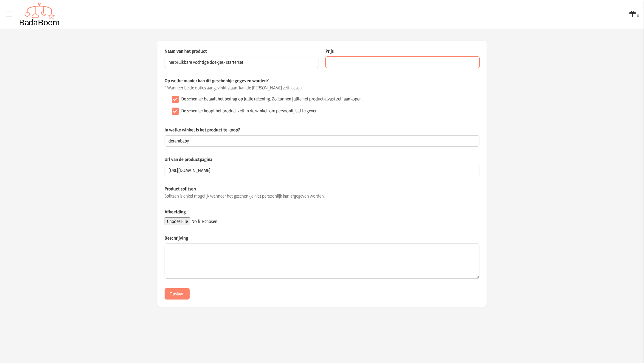
click at [362, 64] on input "Prijs" at bounding box center [403, 62] width 154 height 11
type input "69.95"
click at [192, 220] on input "Afbeelding" at bounding box center [205, 221] width 81 height 8
type input "C:\fakepath\vochtige doekjes.webp"
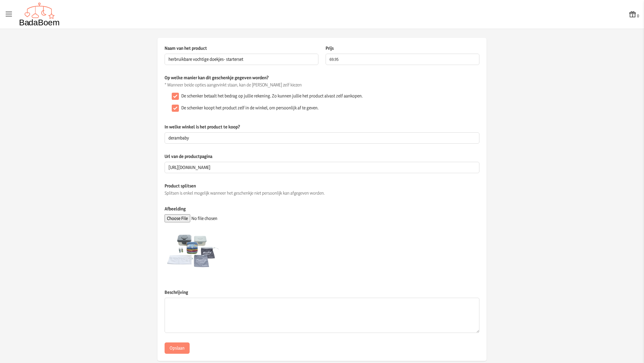
scroll to position [12, 0]
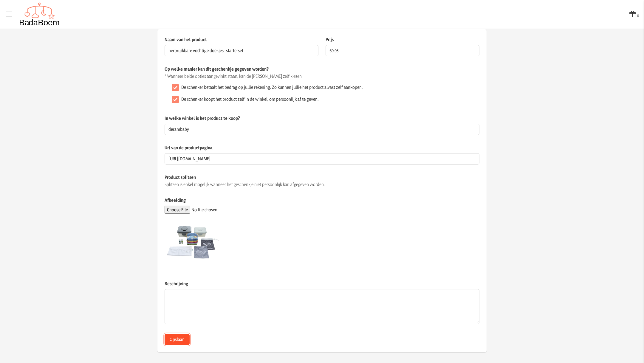
click at [178, 242] on button "Opslaan" at bounding box center [177, 339] width 25 height 11
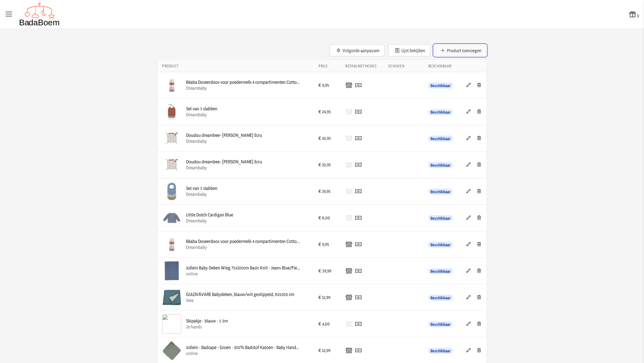
click at [429, 51] on button "Product toevoegen" at bounding box center [460, 50] width 53 height 12
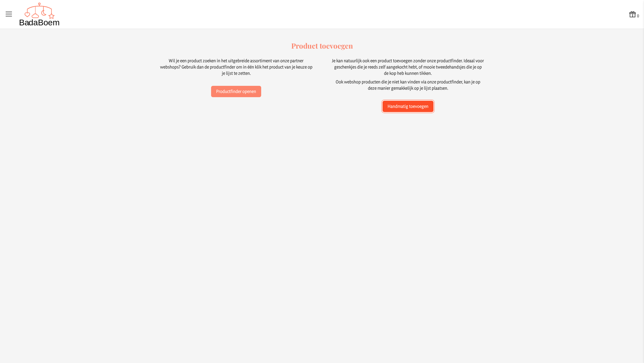
click at [419, 109] on button "Handmatig toevoegen" at bounding box center [408, 106] width 51 height 11
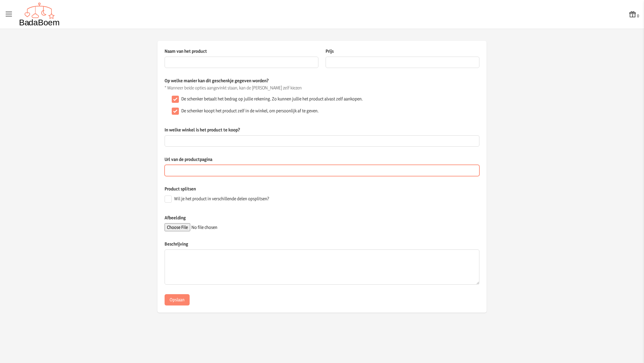
click at [201, 170] on input "Url van de productpagina" at bounding box center [322, 170] width 315 height 11
paste input "[URL][DOMAIN_NAME]"
type input "[URL][DOMAIN_NAME]"
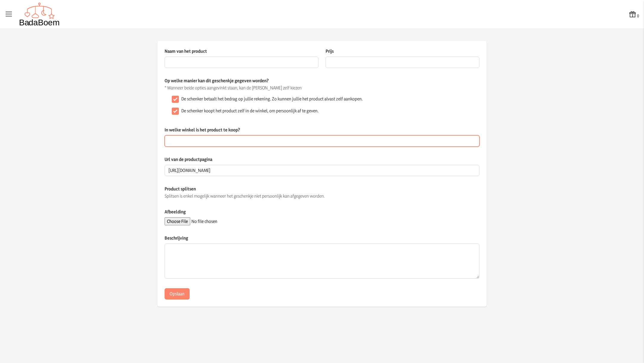
scroll to position [0, 0]
click at [212, 143] on input "In welke winkel is het product te koop?" at bounding box center [322, 140] width 315 height 11
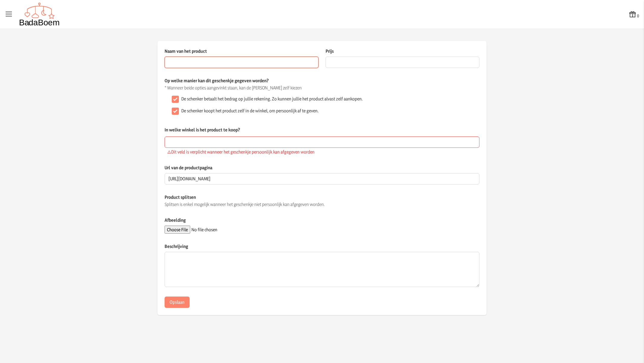
click at [191, 63] on input "Naam van het product" at bounding box center [242, 62] width 154 height 11
click at [342, 62] on input "Prijs" at bounding box center [403, 62] width 154 height 11
click at [254, 64] on input "herbruikbare vochtige doekjes" at bounding box center [242, 62] width 154 height 11
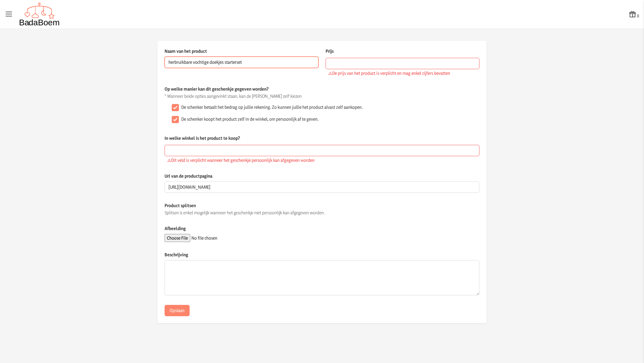
type input "herbruikbare vochtige doekjes starterset"
click at [338, 60] on input "Prijs" at bounding box center [403, 63] width 154 height 11
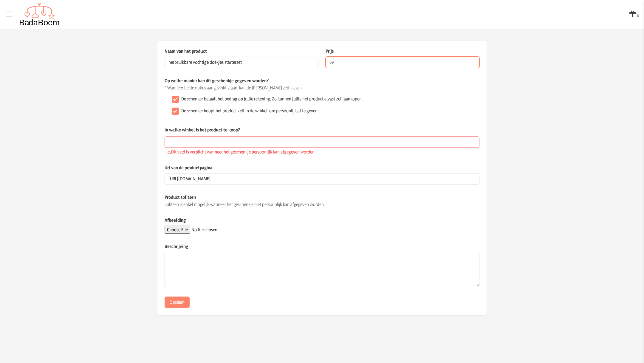
type input "69.95"
click at [342, 138] on input "In welke winkel is het product te koop?" at bounding box center [322, 142] width 315 height 11
type input "Dreambaby"
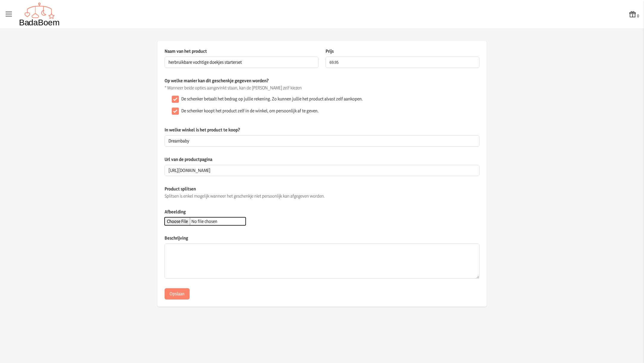
click at [189, 222] on input "Afbeelding" at bounding box center [205, 221] width 81 height 8
type input "C:\fakepath\vochtige doekjes.webp"
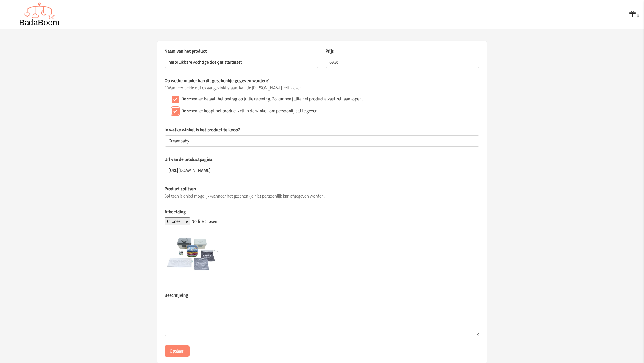
click at [172, 109] on input "De schenker koopt het product zelf in de winkel, om persoonlijk af te geven." at bounding box center [175, 111] width 7 height 7
checkbox input "false"
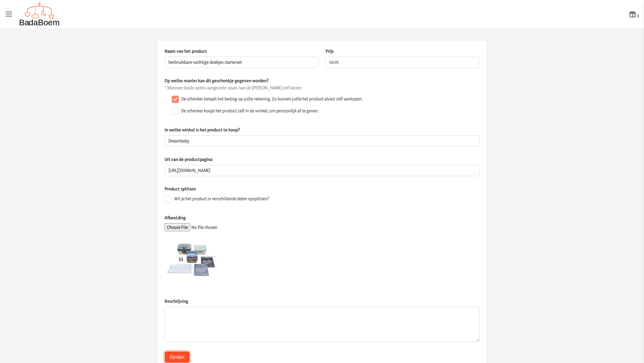
click at [173, 242] on button "Opslaan" at bounding box center [177, 357] width 25 height 11
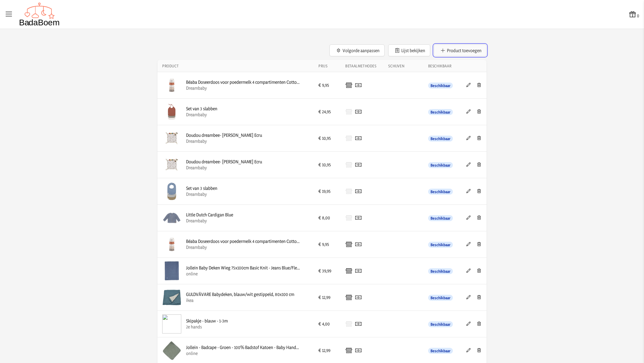
click at [429, 53] on button "Product toevoegen" at bounding box center [460, 50] width 53 height 12
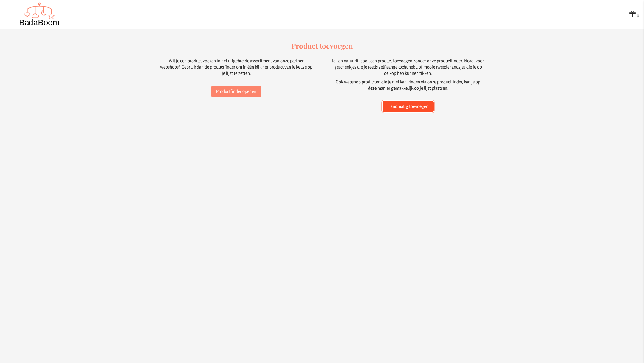
click at [414, 105] on button "Handmatig toevoegen" at bounding box center [408, 106] width 51 height 11
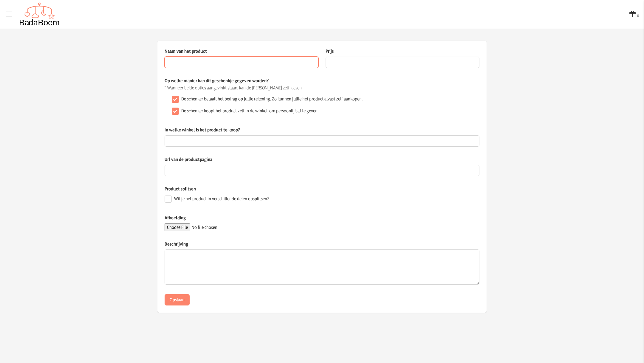
click at [215, 58] on input "Naam van het product" at bounding box center [242, 62] width 154 height 11
type input "wasbare billendoekjes"
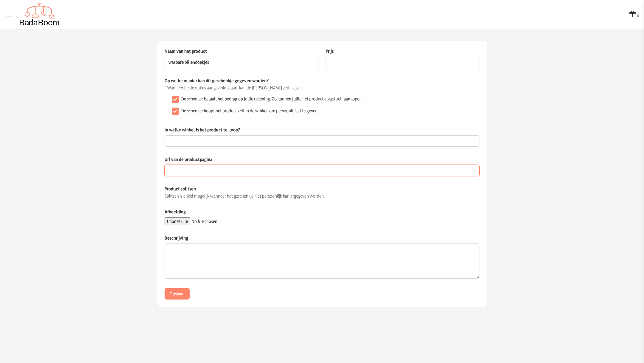
click at [197, 172] on input "Url van de productpagina" at bounding box center [322, 170] width 315 height 11
paste input "[URL][DOMAIN_NAME][PERSON_NAME]"
type input "[URL][DOMAIN_NAME][PERSON_NAME]"
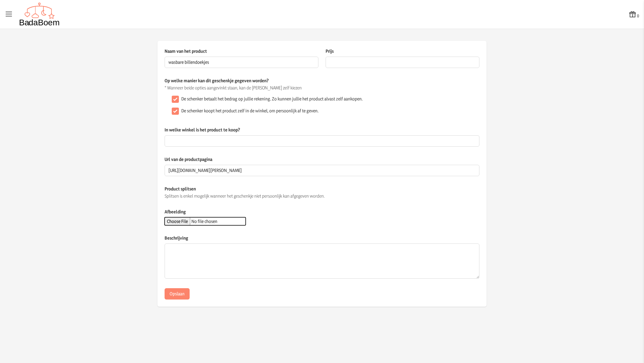
scroll to position [0, 0]
click at [191, 220] on input "Afbeelding" at bounding box center [205, 221] width 81 height 8
click at [187, 220] on input "Afbeelding" at bounding box center [205, 221] width 81 height 8
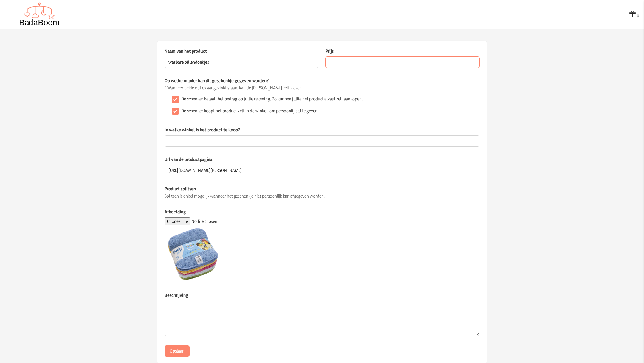
click at [400, 66] on input "Prijs" at bounding box center [403, 62] width 154 height 11
type input "26.50"
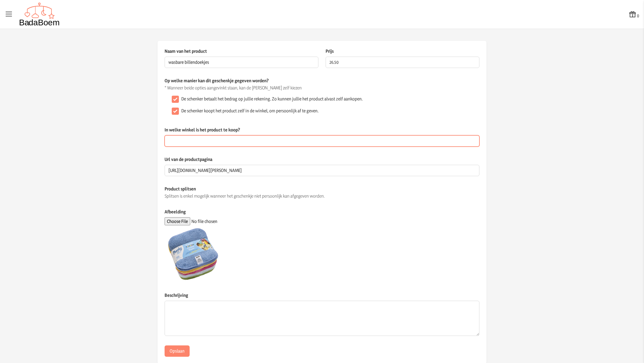
click at [337, 140] on input "In welke winkel is het product te koop?" at bounding box center [322, 140] width 315 height 11
type input "Dreambaby"
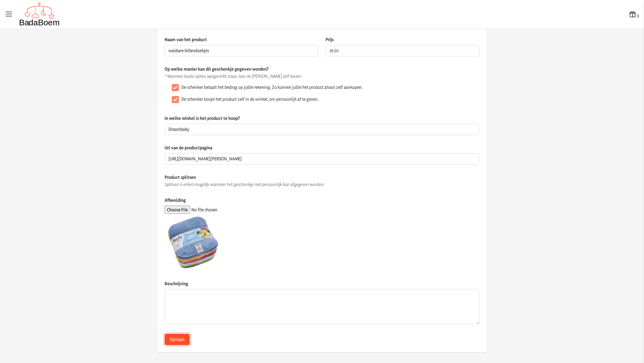
click at [169, 242] on button "Opslaan" at bounding box center [177, 339] width 25 height 11
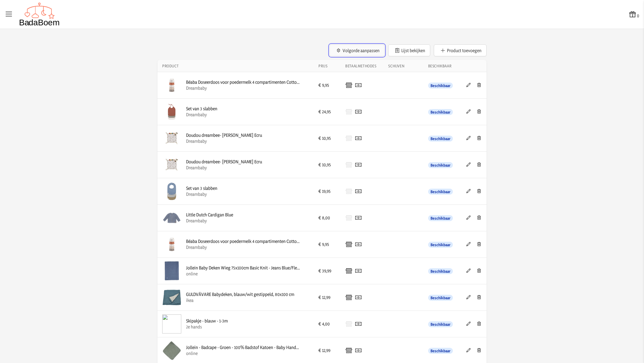
click at [370, 52] on button "Volgorde aanpassen" at bounding box center [357, 50] width 55 height 12
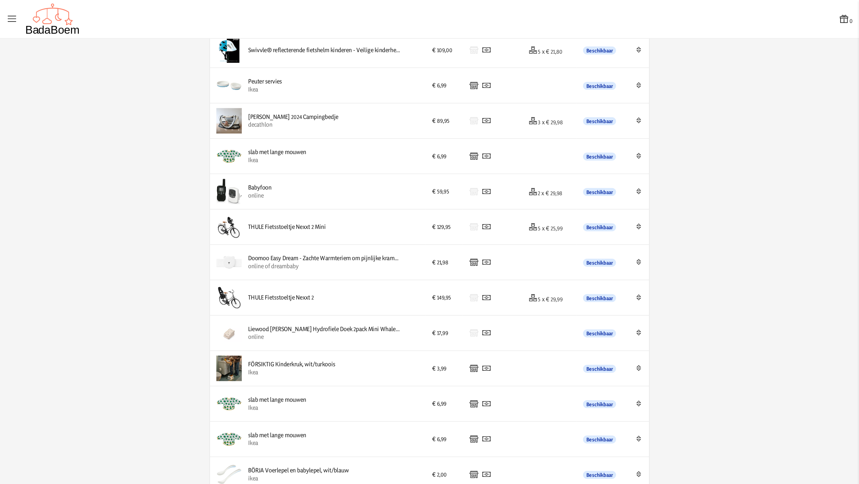
scroll to position [1114, 0]
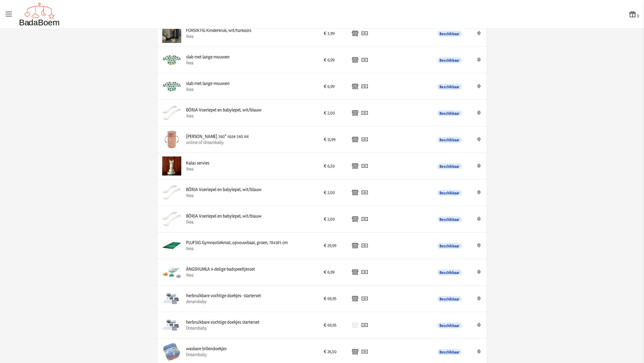
click at [239, 242] on div "wasbare billendoekjes Dreambaby" at bounding box center [238, 351] width 152 height 19
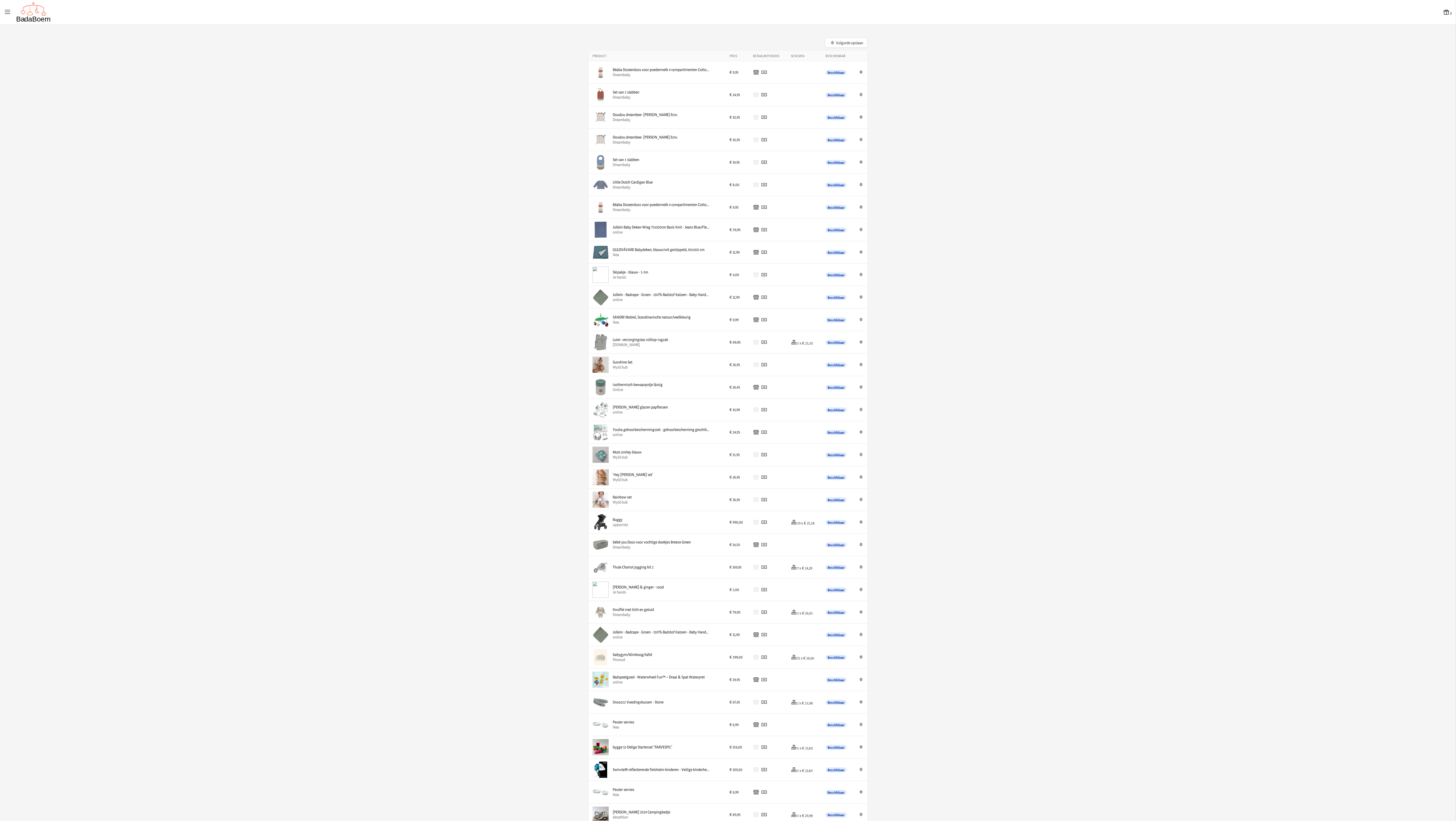
scroll to position [449, 0]
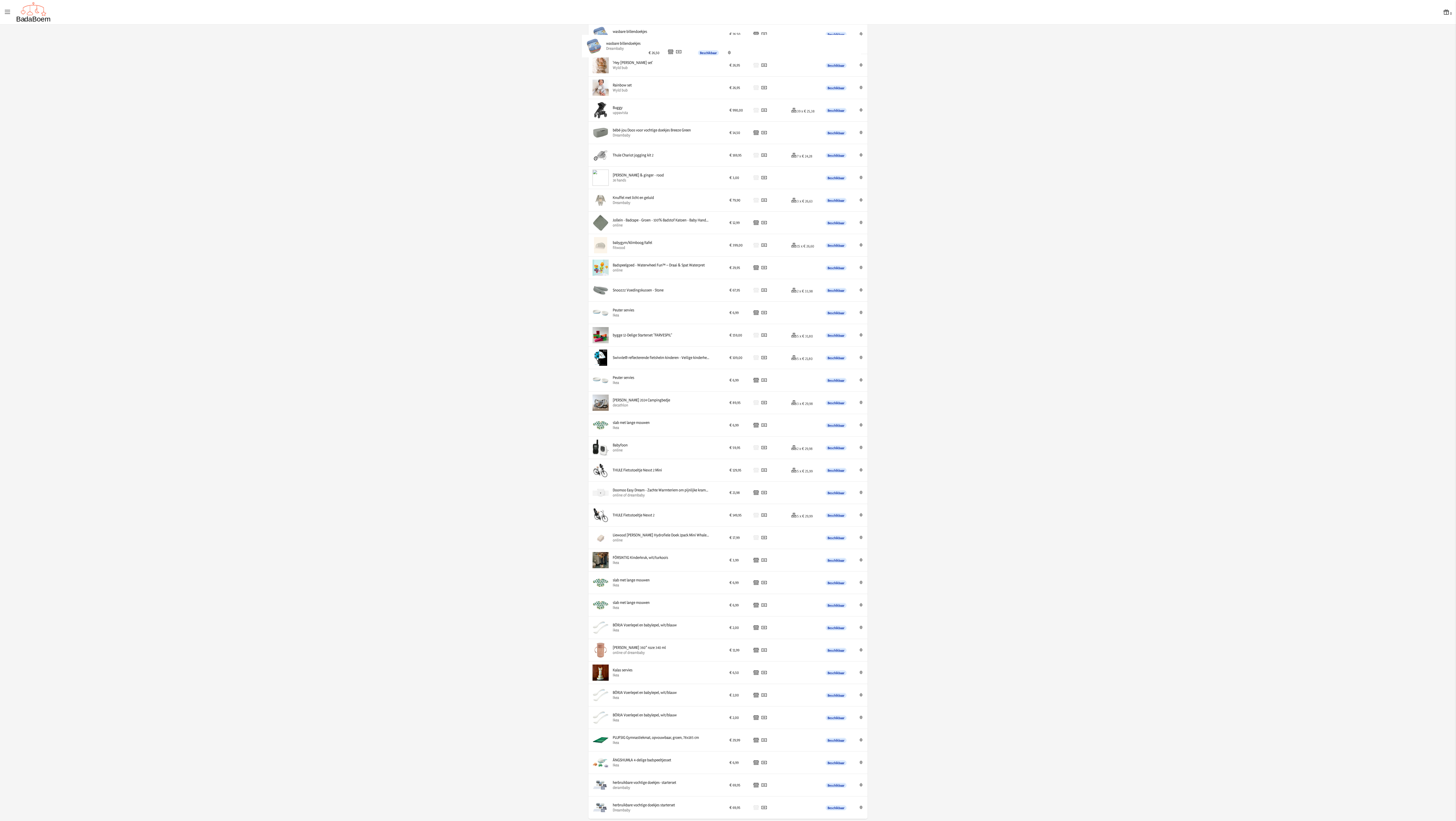
drag, startPoint x: 686, startPoint y: 805, endPoint x: 684, endPoint y: 45, distance: 760.0
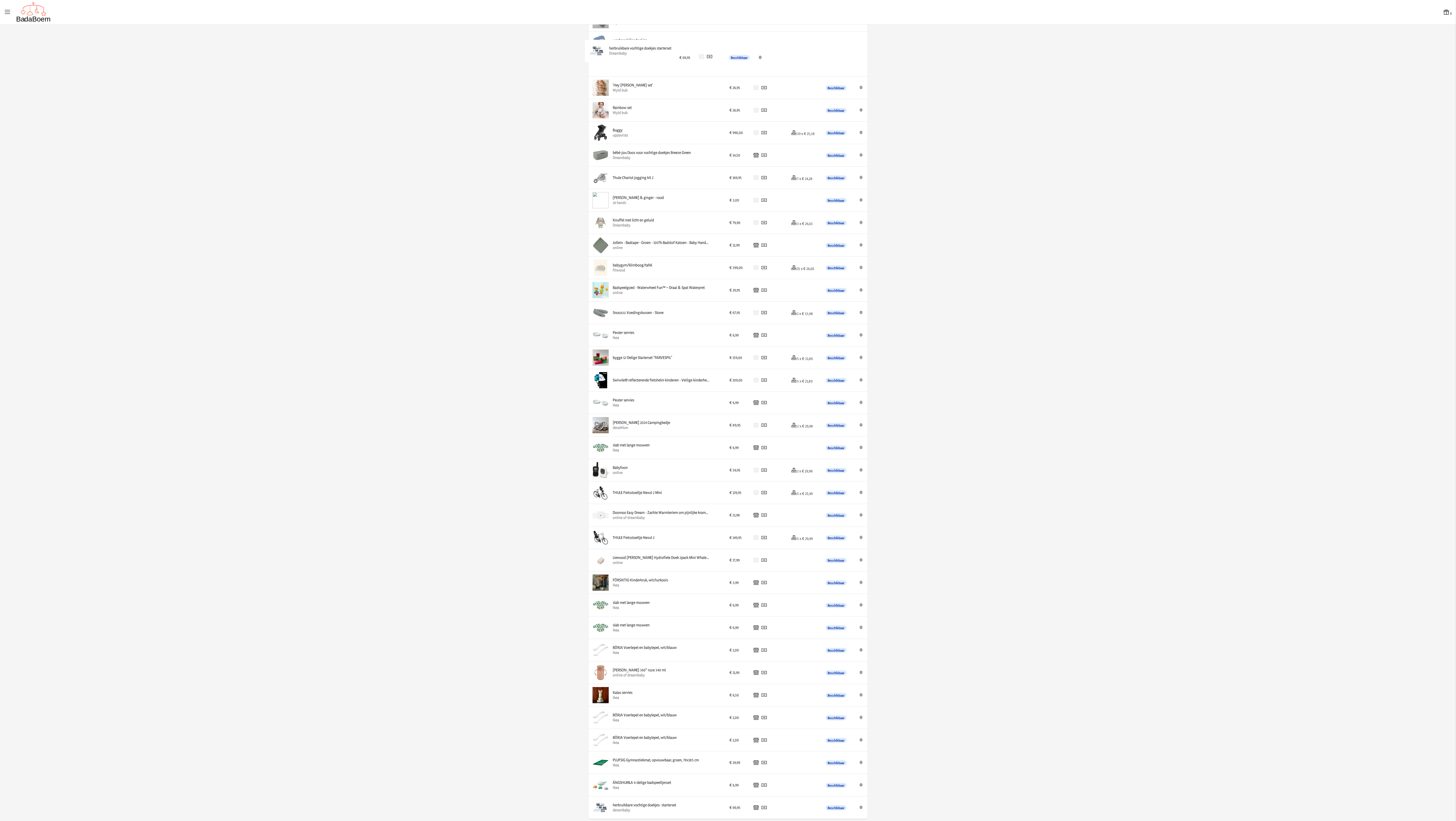
drag, startPoint x: 692, startPoint y: 806, endPoint x: 697, endPoint y: 49, distance: 757.0
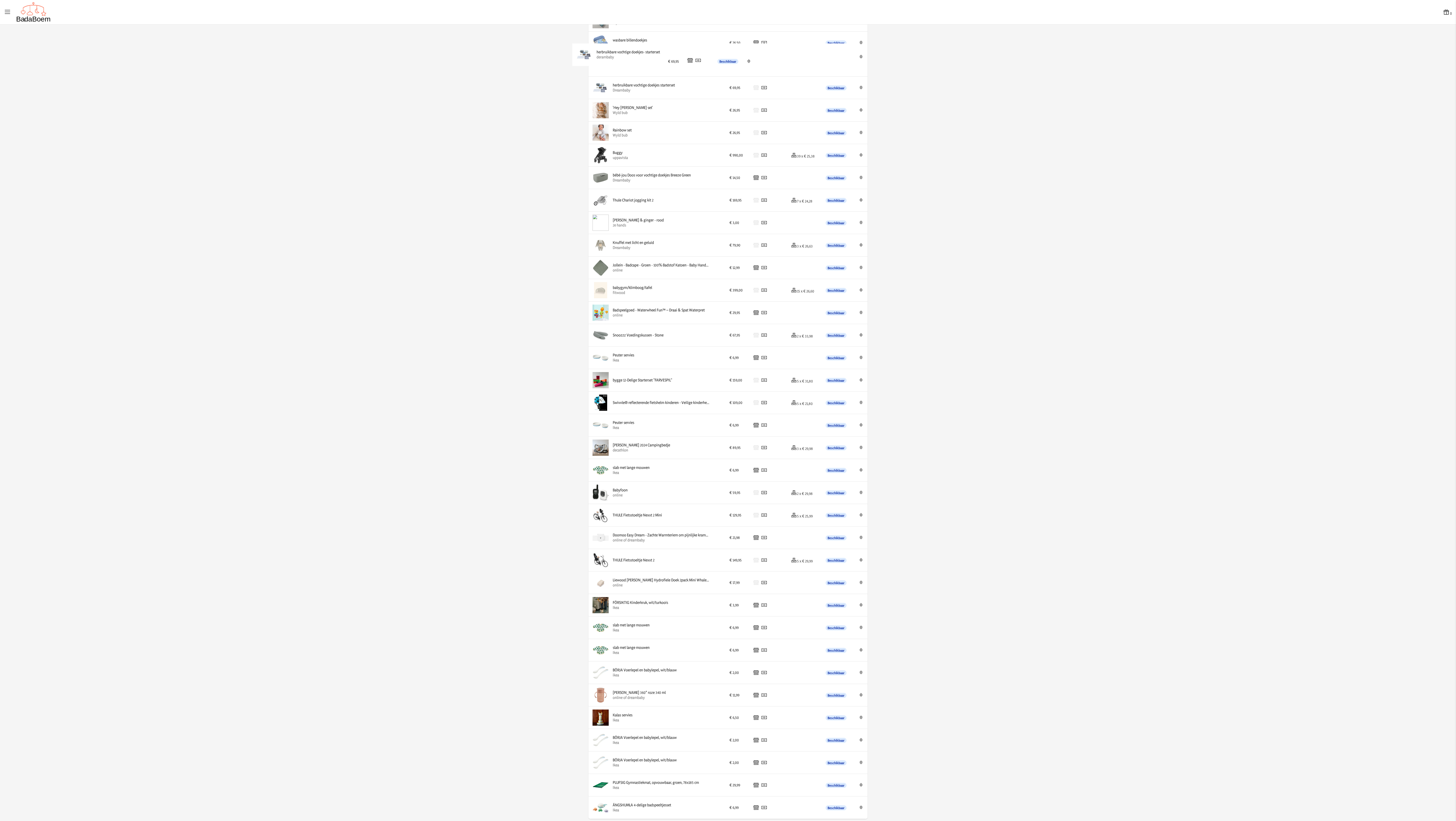
drag, startPoint x: 692, startPoint y: 808, endPoint x: 684, endPoint y: 58, distance: 750.0
click at [364, 205] on app-list-product-overview-container "Volgorde opslaan Product Prijs Betaalmethodes Schijven Beschikbaar Edit Béaba D…" at bounding box center [728, 210] width 1456 height 1221
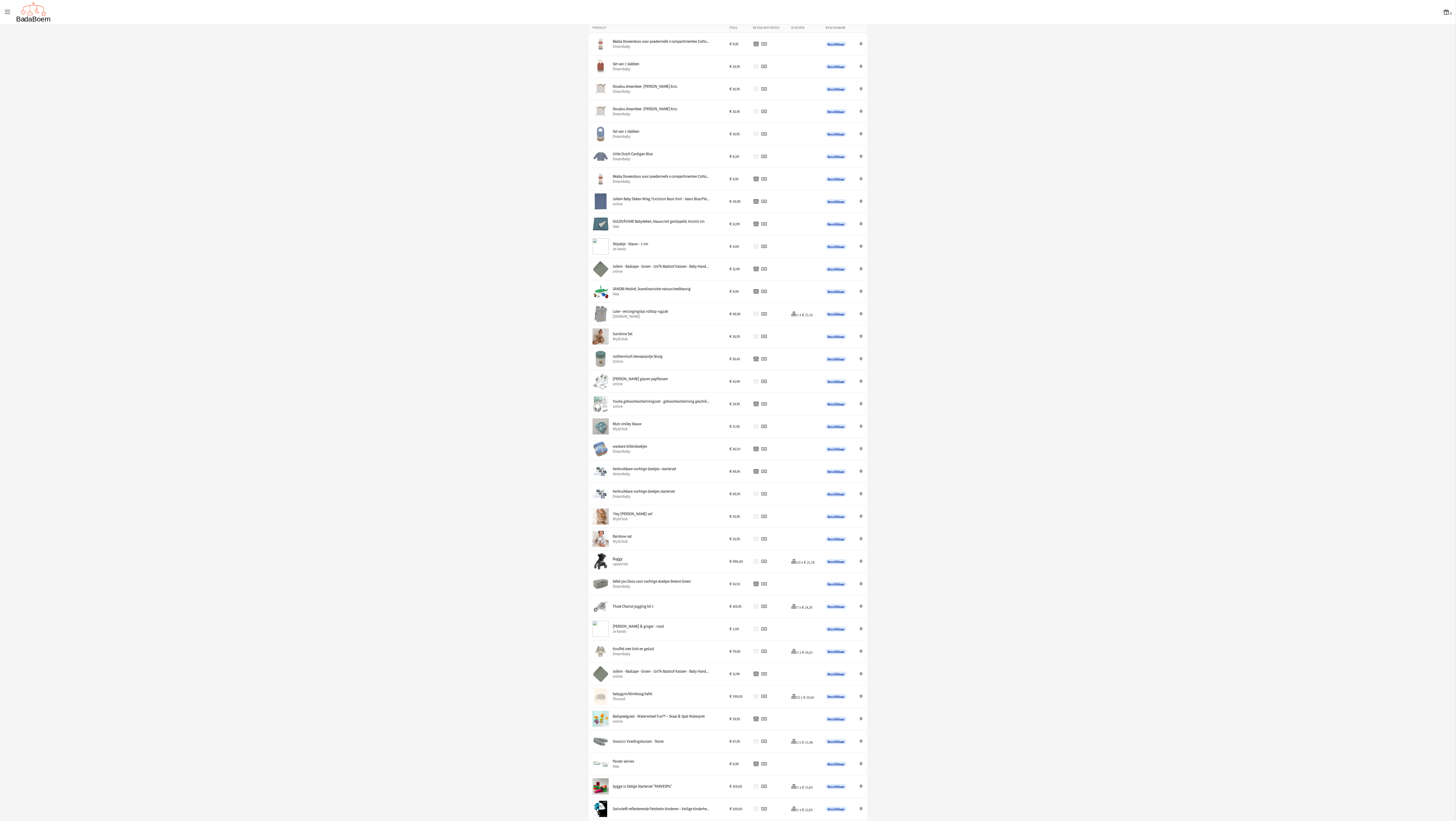
scroll to position [25, 0]
drag, startPoint x: 676, startPoint y: 507, endPoint x: 677, endPoint y: 118, distance: 389.0
drag, startPoint x: 674, startPoint y: 483, endPoint x: 671, endPoint y: 145, distance: 338.0
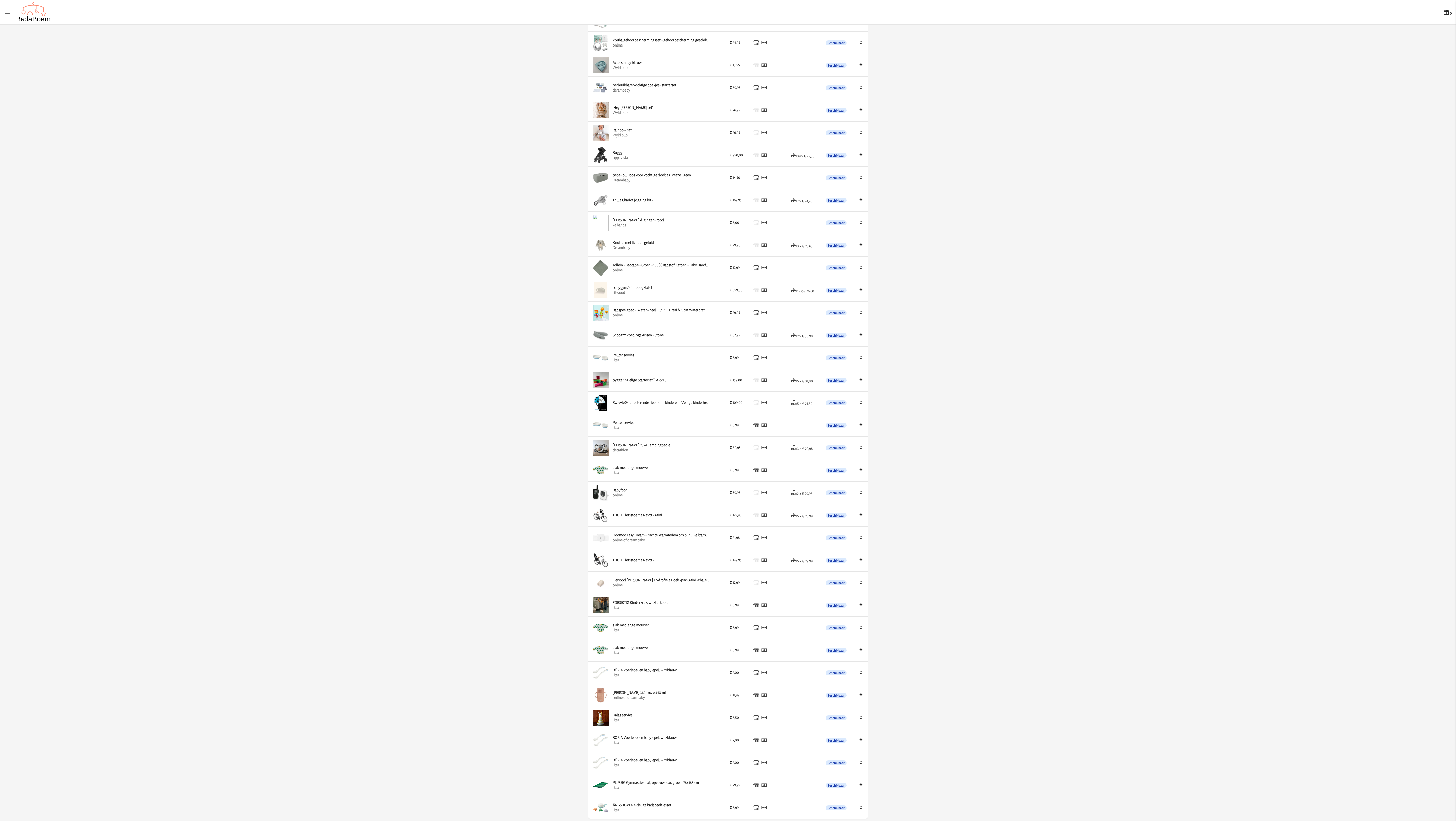
scroll to position [449, 0]
drag, startPoint x: 670, startPoint y: 468, endPoint x: 670, endPoint y: 607, distance: 139.0
drag, startPoint x: 686, startPoint y: 808, endPoint x: 686, endPoint y: 488, distance: 320.0
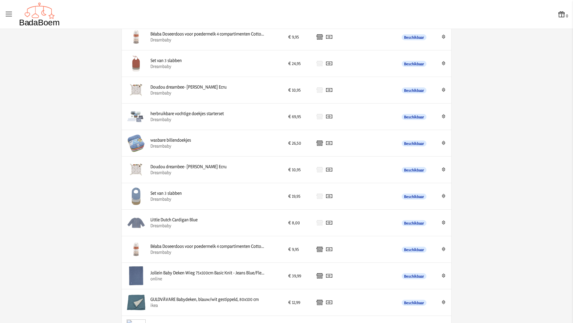
scroll to position [0, 0]
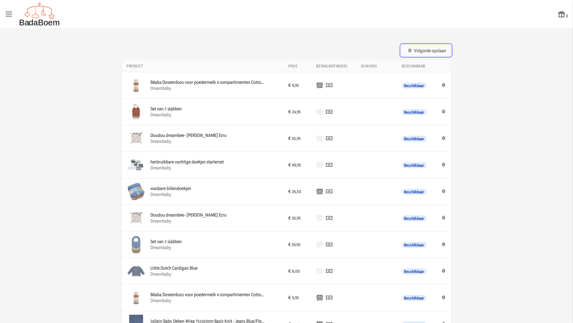
click at [429, 53] on button "Volgorde opslaan" at bounding box center [426, 50] width 50 height 12
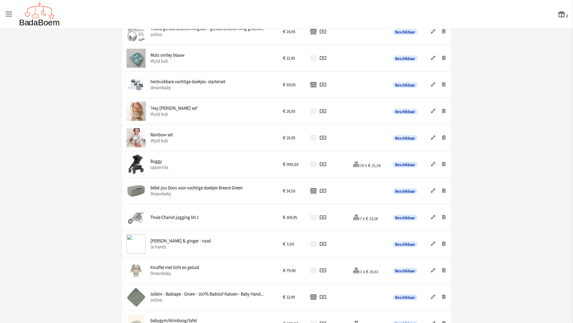
scroll to position [543, 0]
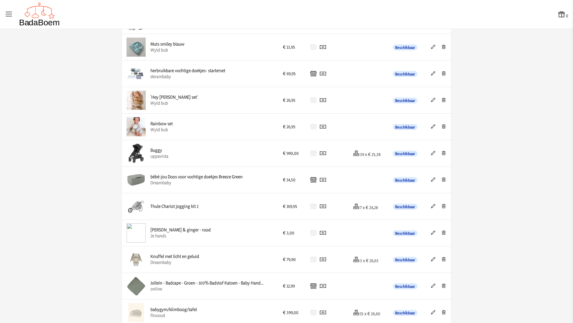
click at [429, 177] on icon at bounding box center [444, 179] width 6 height 4
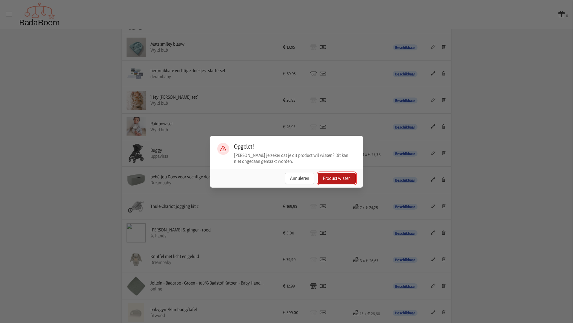
click at [328, 180] on button "Product wissen" at bounding box center [337, 178] width 38 height 11
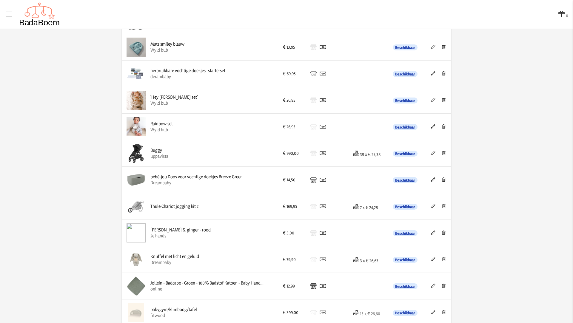
scroll to position [0, 0]
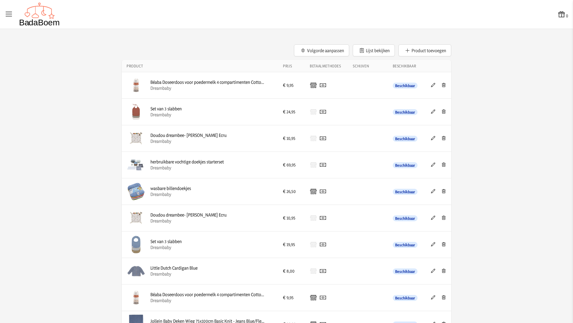
click at [429, 166] on icon at bounding box center [433, 165] width 6 height 4
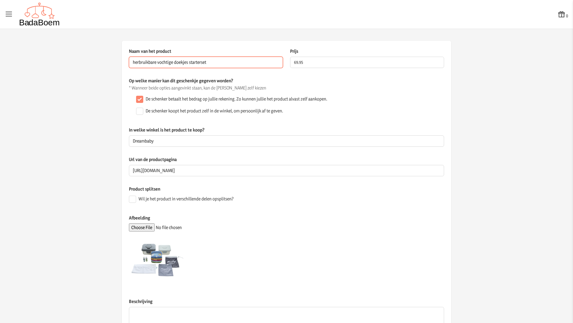
drag, startPoint x: 185, startPoint y: 63, endPoint x: 155, endPoint y: 64, distance: 30.2
click at [155, 64] on input "herbruikbare vochtige doekjes starterset" at bounding box center [206, 62] width 154 height 11
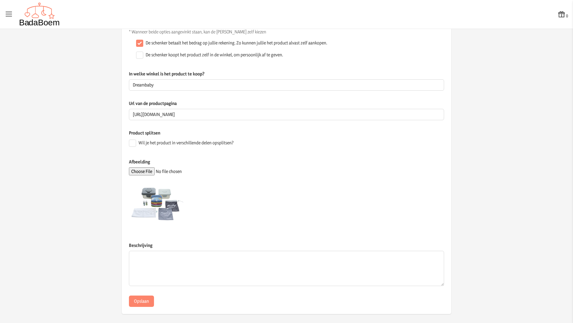
scroll to position [58, 0]
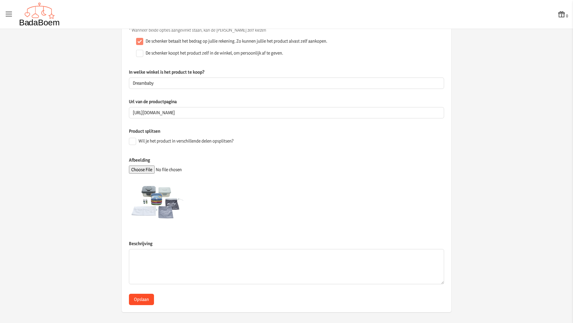
type input "herbruikbare billendoekjes starterset"
click at [138, 242] on button "Opslaan" at bounding box center [141, 299] width 25 height 11
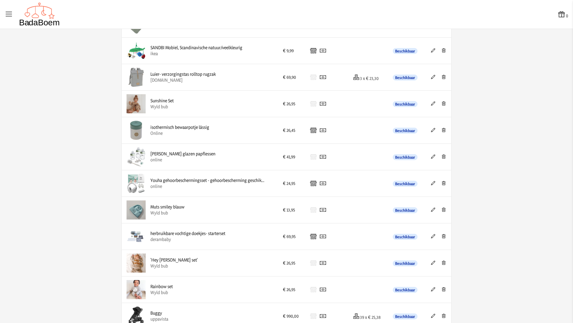
scroll to position [417, 0]
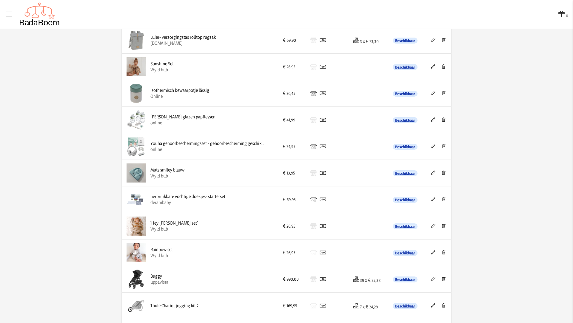
click at [429, 197] on icon at bounding box center [433, 199] width 6 height 4
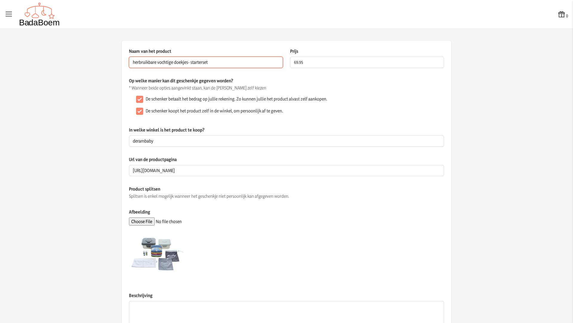
click at [171, 63] on input "herbruikbare vochtige doekjes- starterset" at bounding box center [206, 62] width 154 height 11
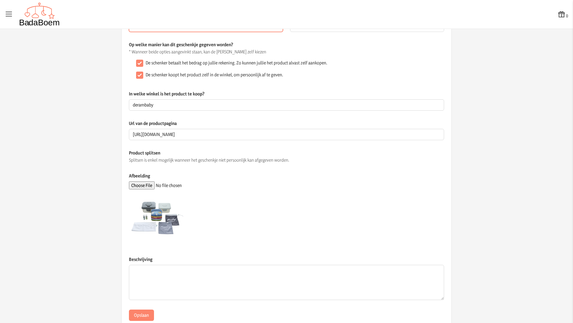
scroll to position [52, 0]
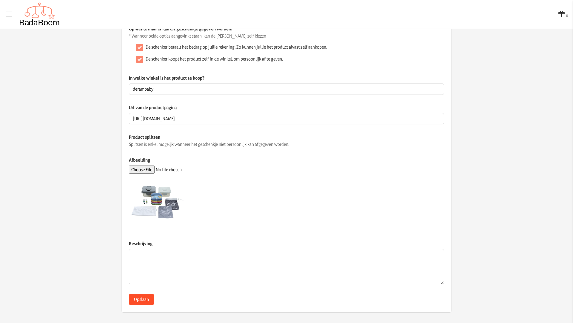
type input "herbruikbare billendoekjesdoekjes- starterset"
click at [142, 242] on button "Opslaan" at bounding box center [141, 299] width 25 height 11
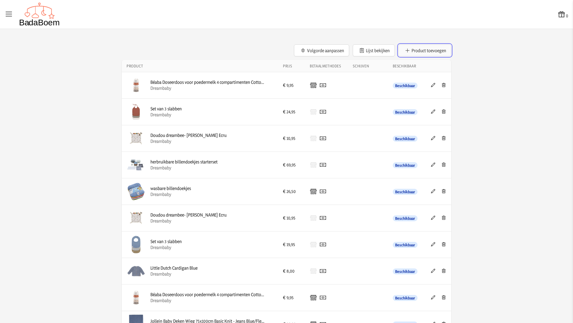
click at [429, 50] on button "Product toevoegen" at bounding box center [424, 50] width 53 height 12
click at [333, 52] on button "Volgorde aanpassen" at bounding box center [321, 50] width 55 height 12
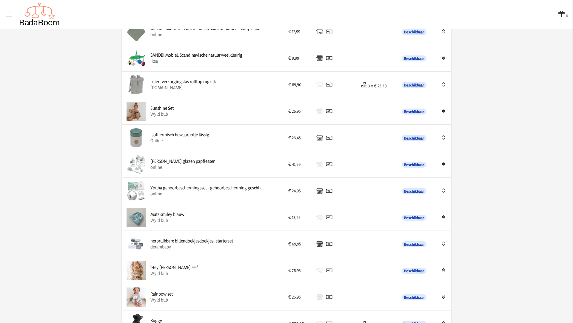
scroll to position [374, 0]
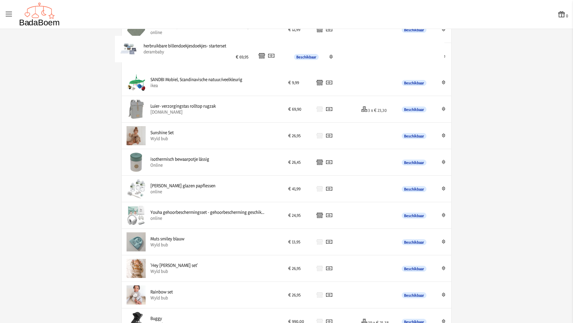
drag, startPoint x: 241, startPoint y: 245, endPoint x: 238, endPoint y: 55, distance: 190.0
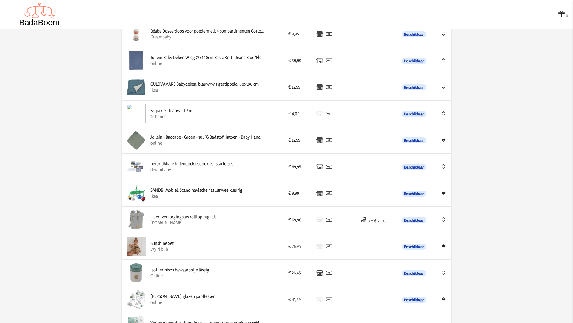
scroll to position [240, 0]
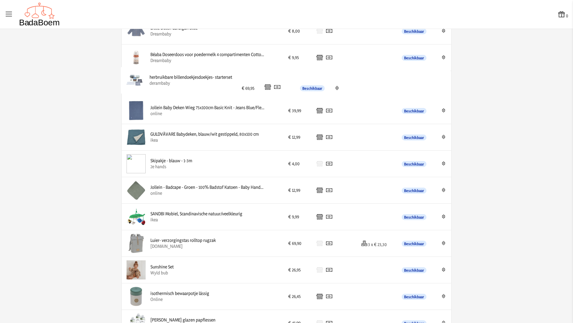
drag, startPoint x: 232, startPoint y: 191, endPoint x: 234, endPoint y: 84, distance: 108.0
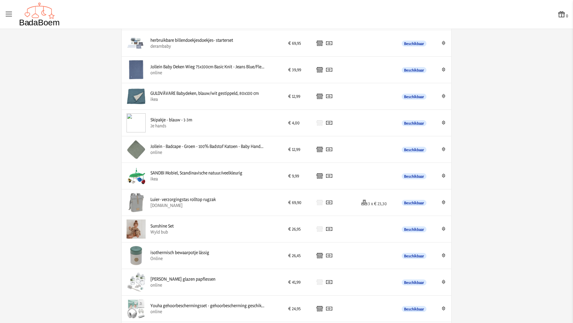
scroll to position [44, 0]
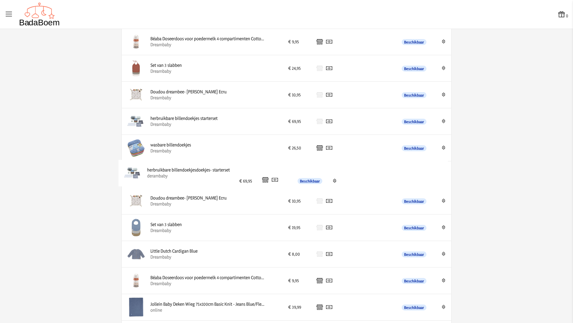
drag, startPoint x: 197, startPoint y: 287, endPoint x: 196, endPoint y: 181, distance: 106.2
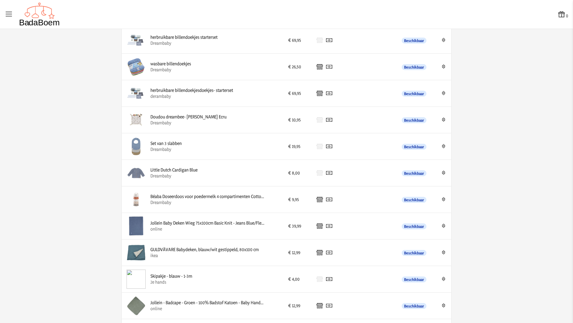
scroll to position [0, 0]
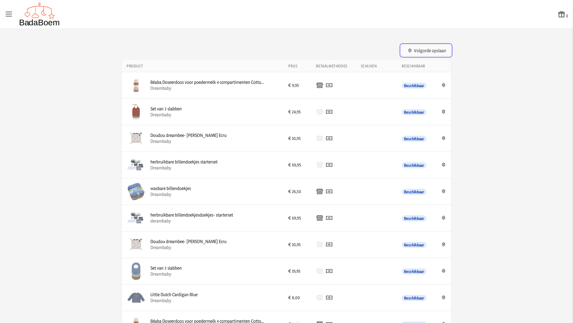
click at [424, 48] on button "Volgorde opslaan" at bounding box center [426, 50] width 50 height 12
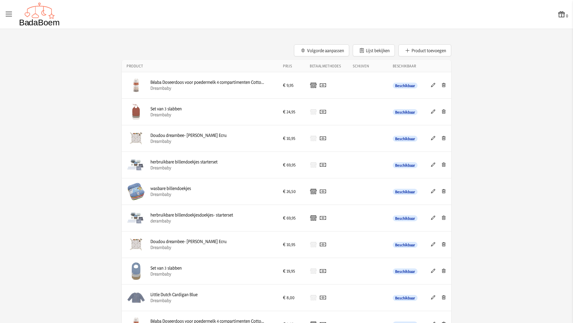
click at [429, 164] on icon at bounding box center [433, 165] width 6 height 4
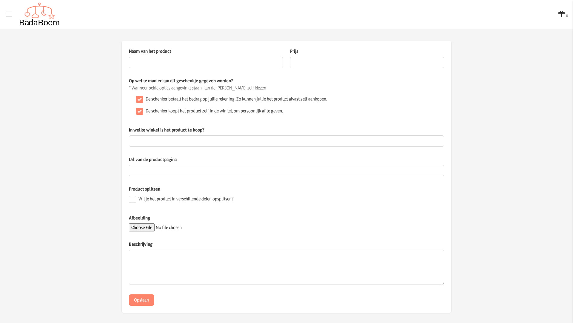
type input "herbruikbare billendoekjes starterset"
type input "69.95"
checkbox input "false"
type input "Dreambaby"
type input "[URL][DOMAIN_NAME]"
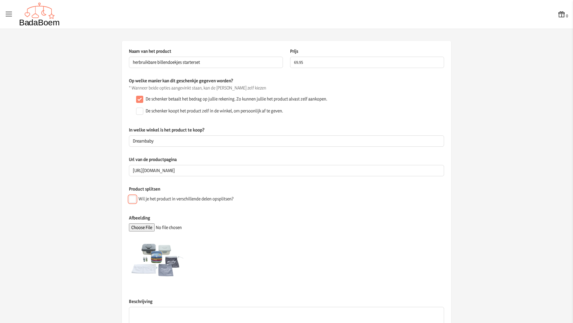
click at [130, 197] on input "Wil je het product in verschillende delen opsplitsen?" at bounding box center [132, 199] width 7 height 7
checkbox input "true"
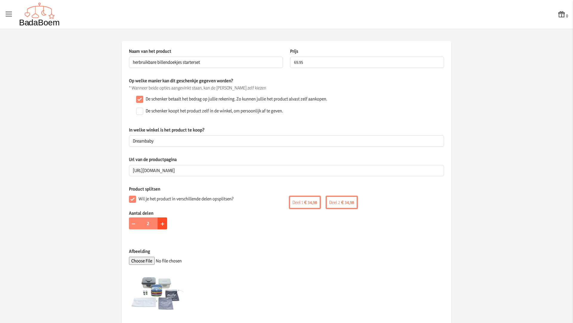
click at [161, 222] on button "+" at bounding box center [162, 223] width 10 height 12
click at [133, 225] on button "−" at bounding box center [134, 223] width 10 height 12
type input "2"
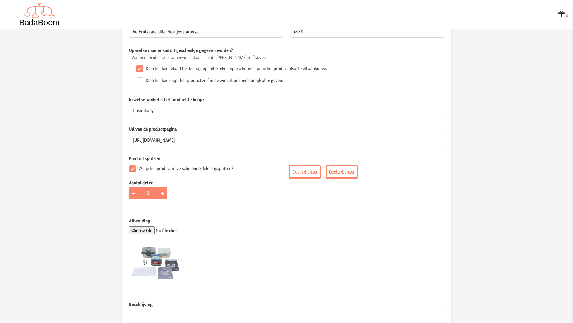
scroll to position [91, 0]
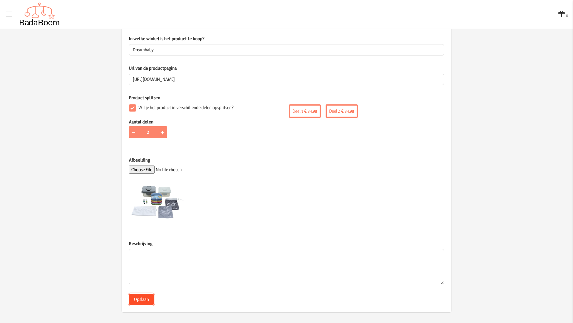
click at [143, 242] on button "Opslaan" at bounding box center [141, 299] width 25 height 11
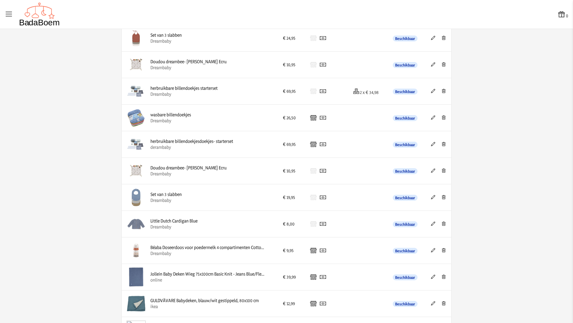
scroll to position [7, 0]
